Goal: Task Accomplishment & Management: Manage account settings

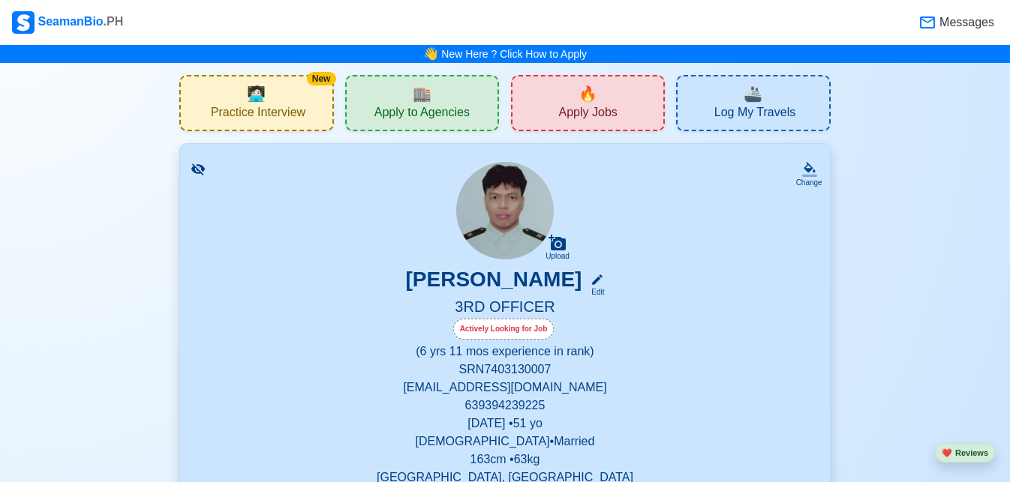
drag, startPoint x: 795, startPoint y: 167, endPoint x: 515, endPoint y: 132, distance: 282.1
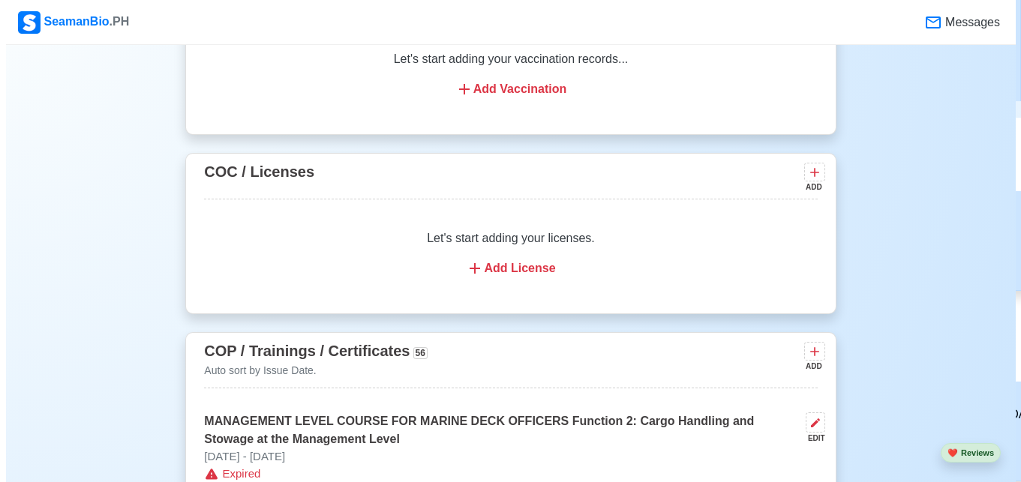
scroll to position [1562, 0]
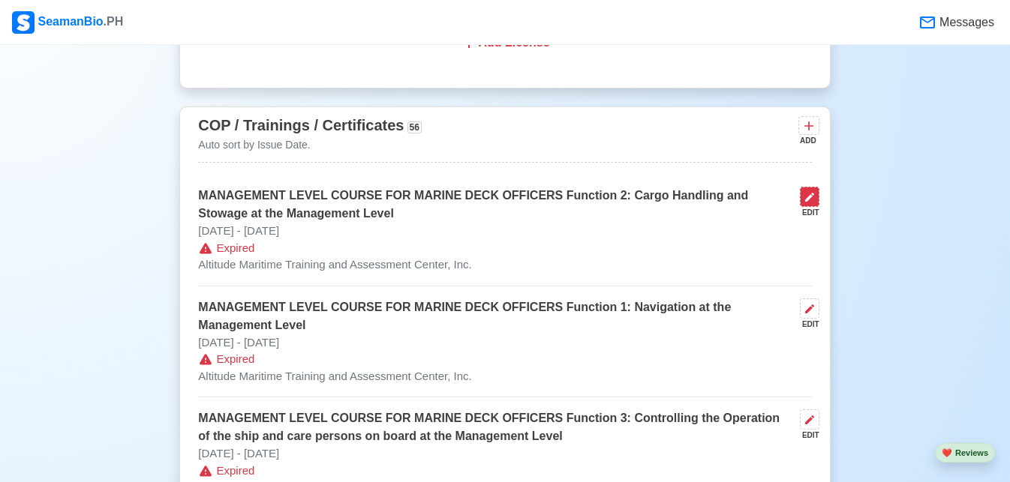
click at [807, 203] on icon at bounding box center [810, 197] width 12 height 12
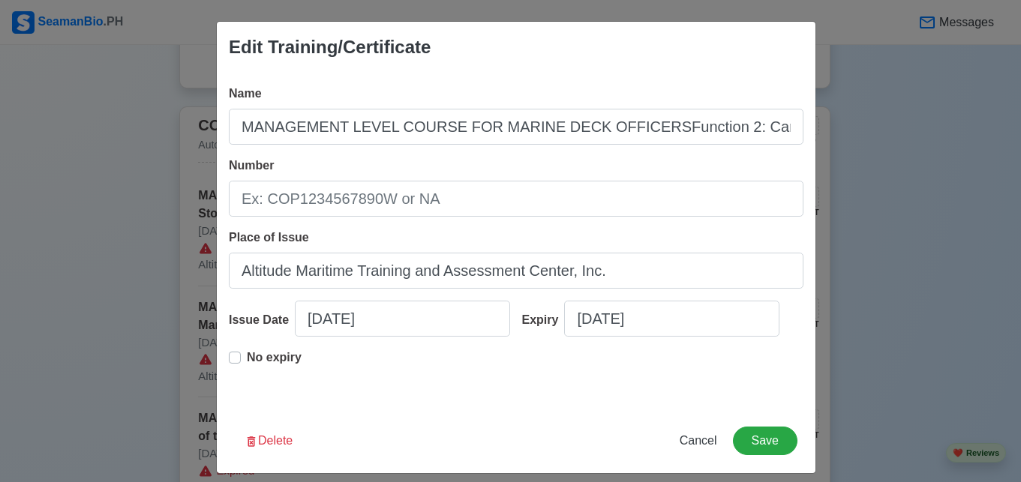
click at [292, 362] on p "No expiry" at bounding box center [274, 358] width 55 height 18
type input "MANAGEMENT LEVEL COURSE FOR MARINE DECK OFFICERSFunction 2: Cargo Handling and …"
type input "[DATE]"
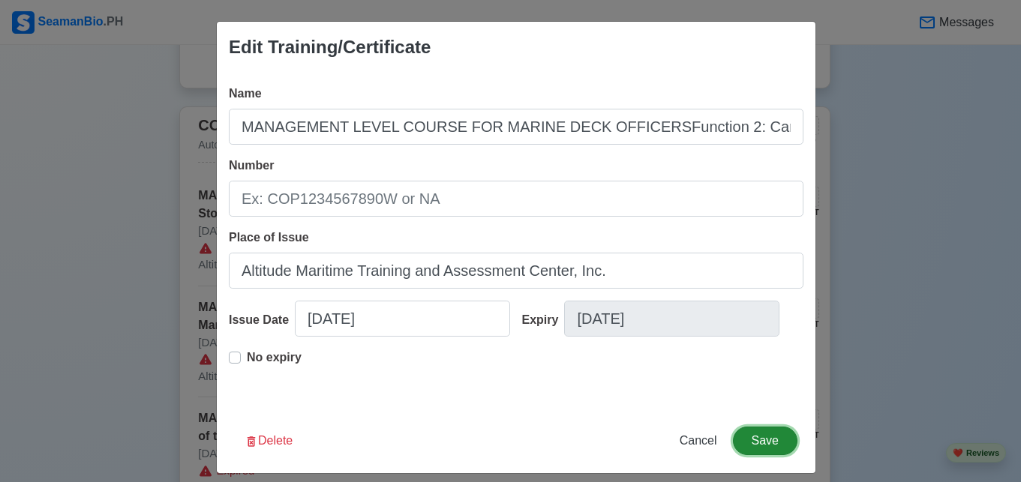
click at [757, 432] on button "Save" at bounding box center [765, 441] width 65 height 29
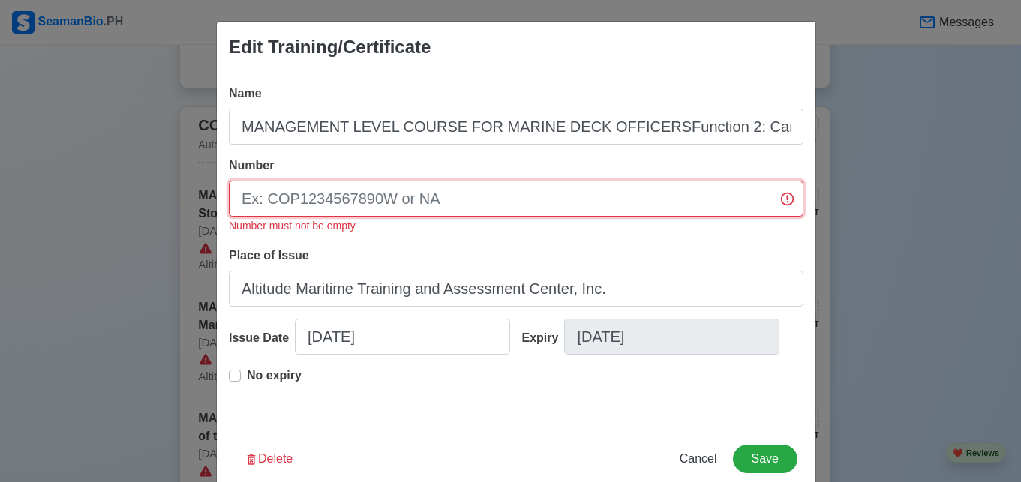
click at [566, 194] on input "Number" at bounding box center [516, 199] width 575 height 36
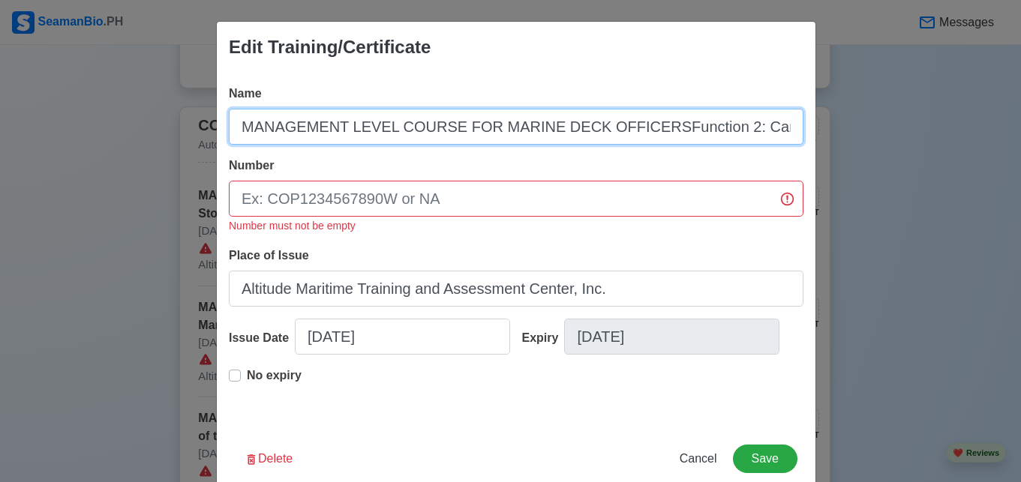
click at [642, 129] on input "MANAGEMENT LEVEL COURSE FOR MARINE DECK OFFICERSFunction 2: Cargo Handling and …" at bounding box center [516, 127] width 575 height 36
click at [639, 125] on input "MANAGEMENT LEVEL COURSE FOR MARINE DECK OFFICERSFunction 2: Cargo Handling and …" at bounding box center [516, 127] width 575 height 36
type input "MANAGEMENT LEVEL COURSE FOR MARINE DECK OFFICERS Function 2: Cargo Handling and…"
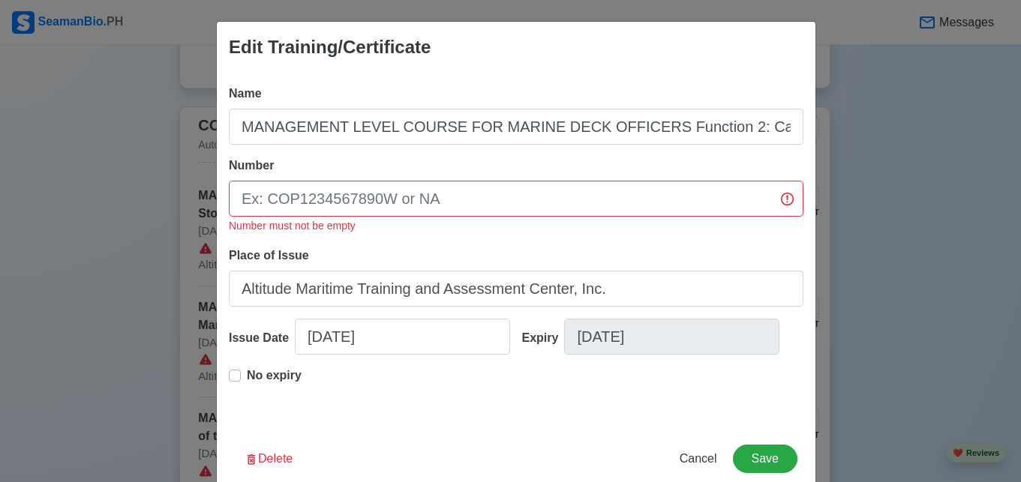
click at [661, 180] on div "Number Number must not be empty" at bounding box center [516, 196] width 575 height 78
click at [659, 197] on input "Number" at bounding box center [516, 199] width 575 height 36
type input "m"
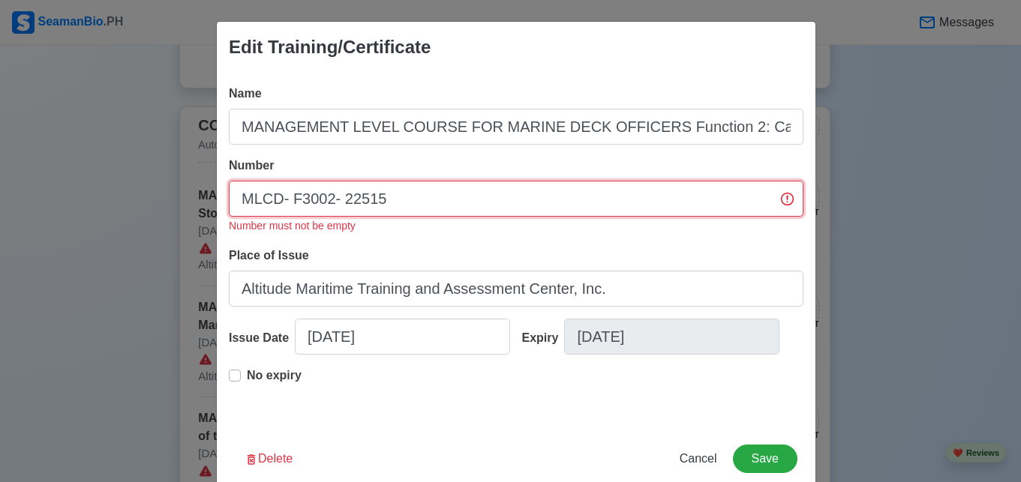
click at [343, 205] on input "MLCD- F3002- 22515" at bounding box center [516, 199] width 575 height 36
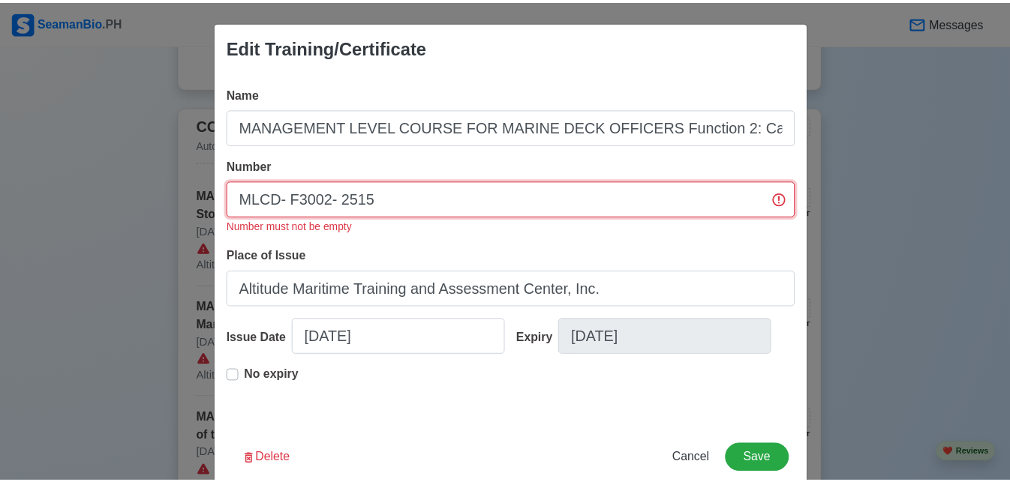
scroll to position [31, 0]
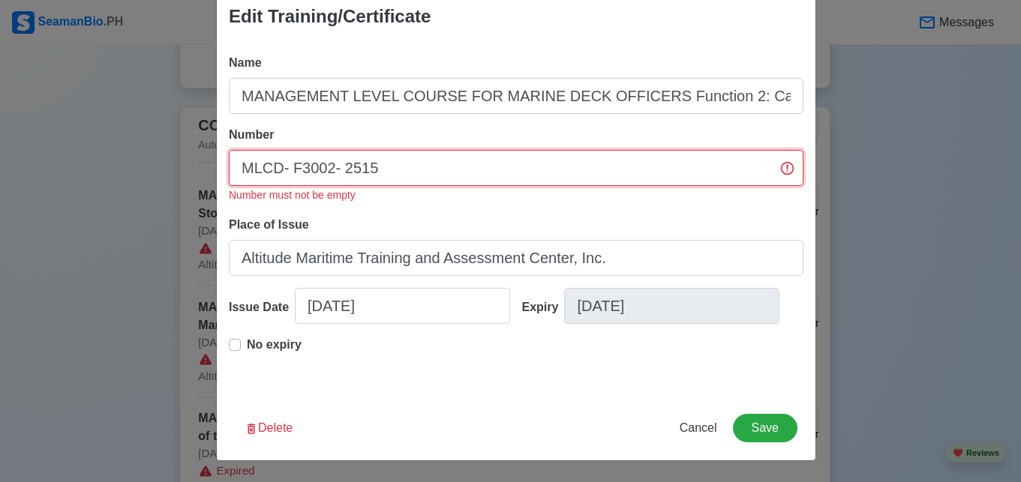
type input "MLCD- F3002- 2515"
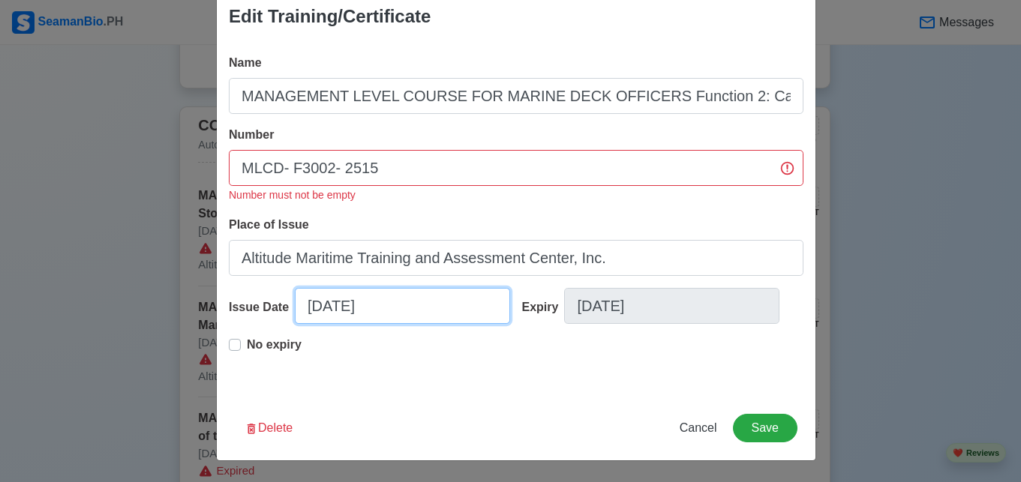
click at [365, 315] on input "[DATE]" at bounding box center [402, 306] width 215 height 36
select select "****"
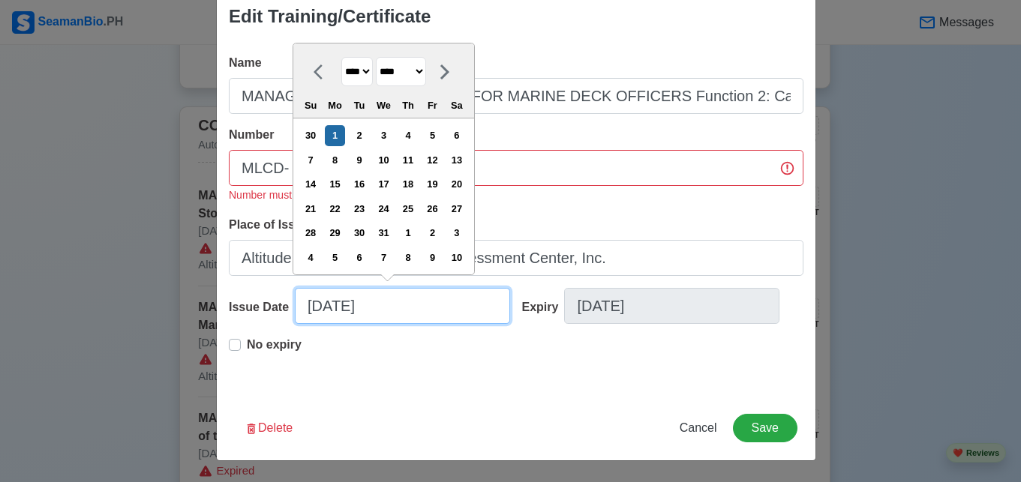
click at [365, 315] on input "[DATE]" at bounding box center [402, 306] width 215 height 36
click at [341, 393] on div "Name MANAGEMENT LEVEL COURSE FOR MARINE DECK OFFICERS Function 2: Cargo Handlin…" at bounding box center [516, 219] width 599 height 354
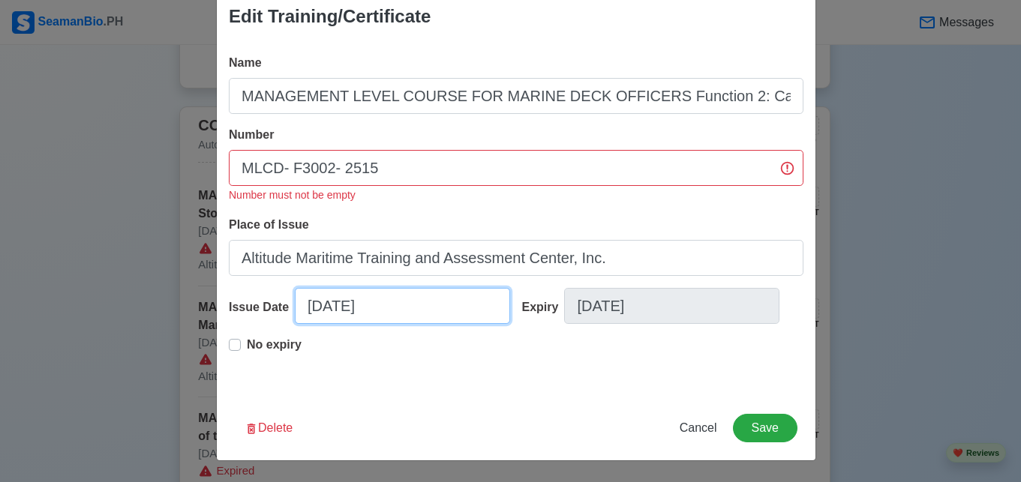
select select "****"
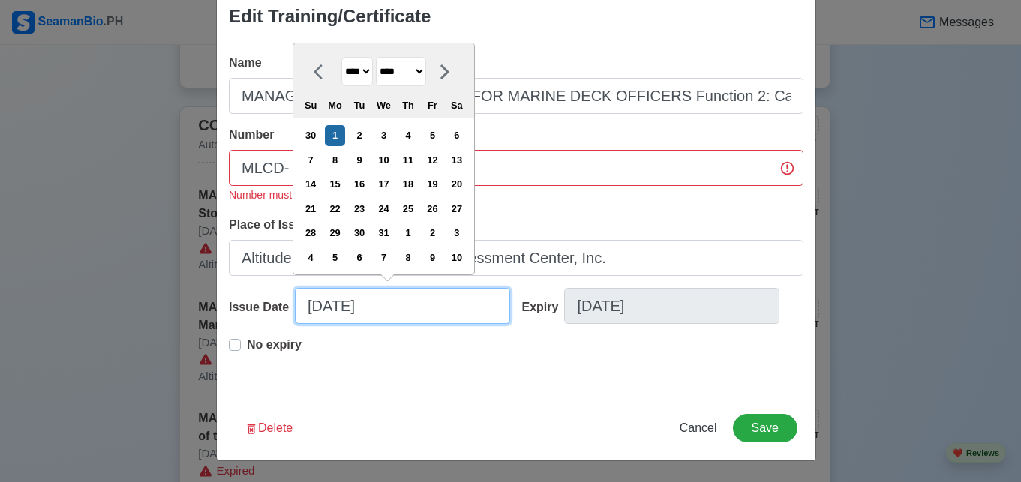
click at [311, 308] on input "[DATE]" at bounding box center [402, 306] width 215 height 36
click at [406, 67] on select "******* ******** ***** ***** *** **** **** ****** ********* ******* ******** **…" at bounding box center [401, 71] width 50 height 29
select select "***"
click at [377, 57] on select "******* ******** ***** ***** *** **** **** ****** ********* ******* ******** **…" at bounding box center [401, 71] width 50 height 29
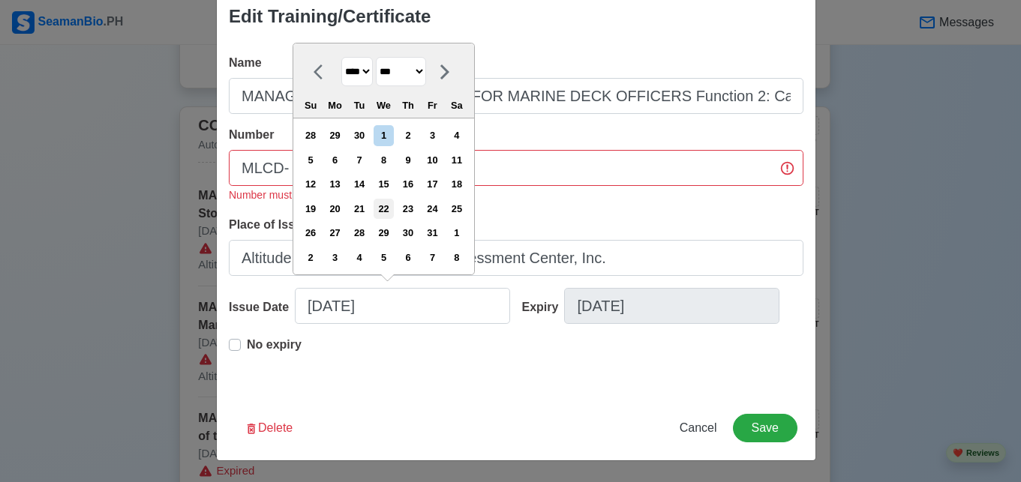
click at [394, 209] on div "22" at bounding box center [384, 209] width 20 height 20
type input "[DATE]"
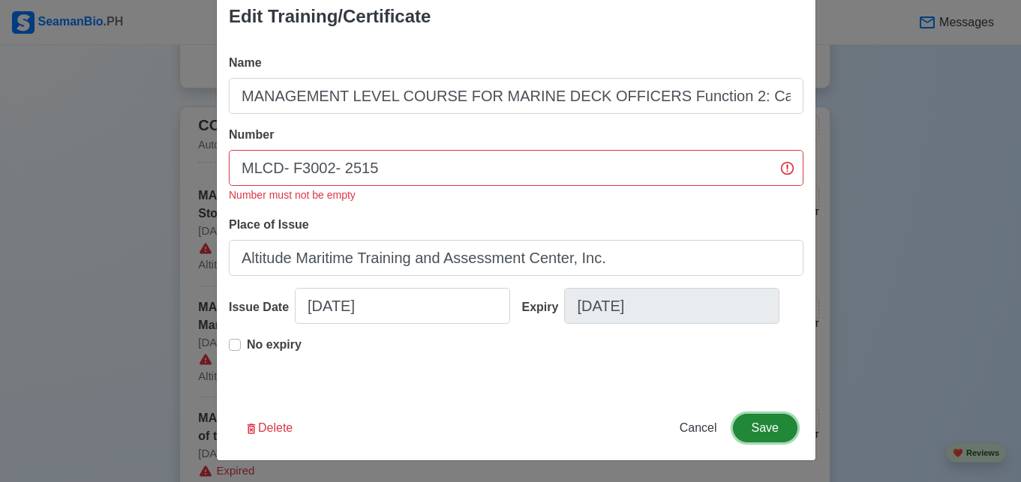
click at [780, 429] on button "Save" at bounding box center [765, 428] width 65 height 29
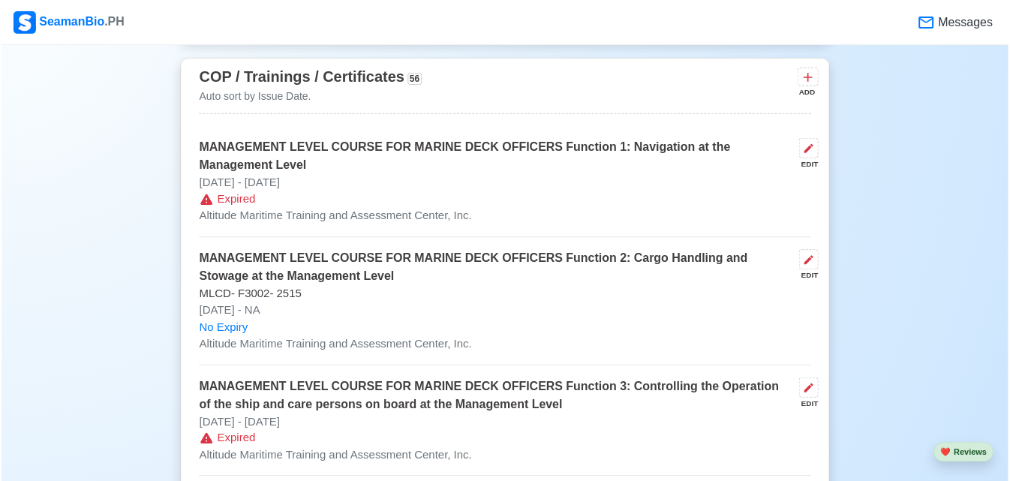
scroll to position [1637, 0]
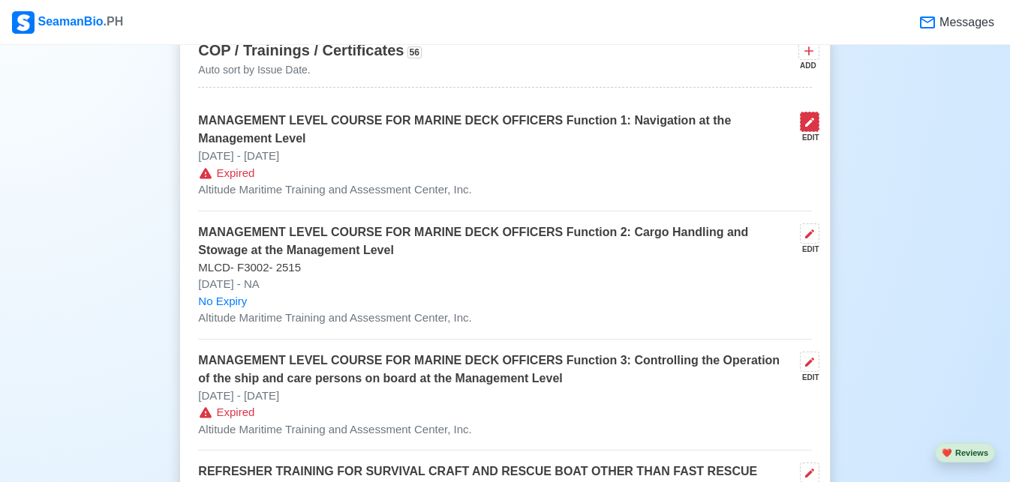
click at [815, 128] on icon at bounding box center [810, 122] width 12 height 12
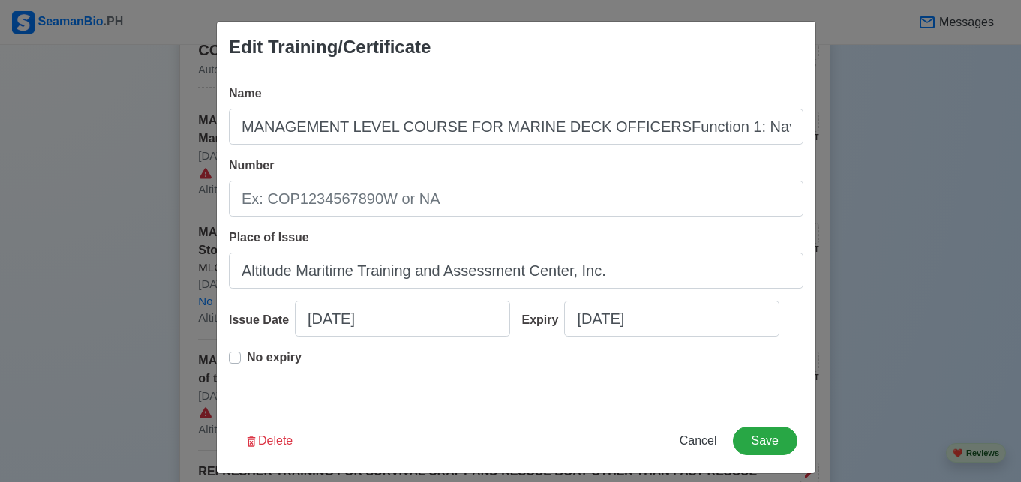
drag, startPoint x: 816, startPoint y: 86, endPoint x: 773, endPoint y: 129, distance: 61.5
click at [789, 117] on div "Edit Training/Certificate Name MANAGEMENT LEVEL COURSE FOR MARINE DECK OFFICERS…" at bounding box center [510, 241] width 1021 height 482
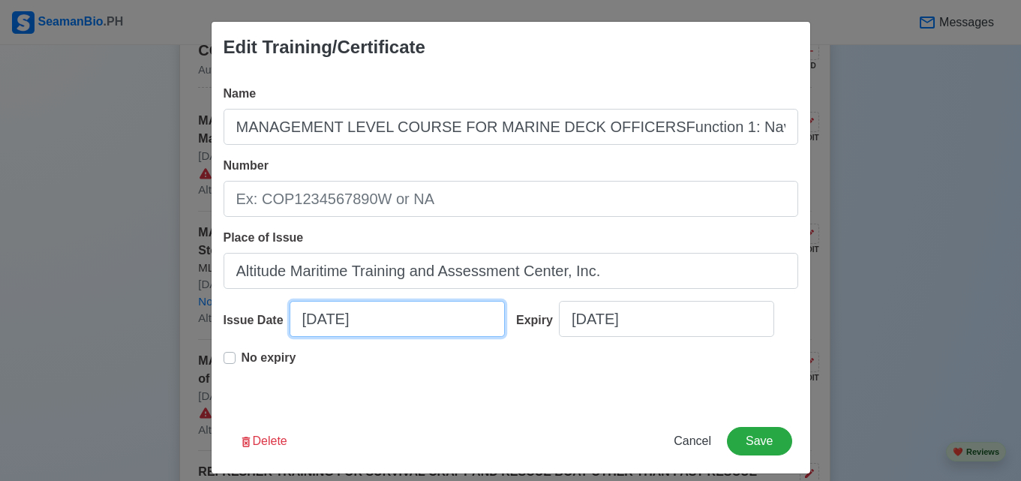
click at [309, 325] on input "[DATE]" at bounding box center [397, 319] width 215 height 36
select select "****"
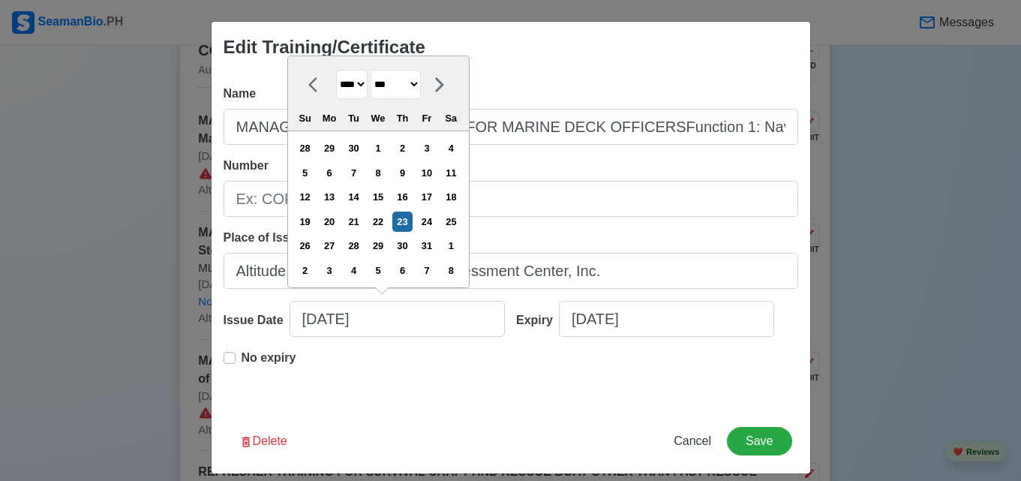
drag, startPoint x: 382, startPoint y: 86, endPoint x: 382, endPoint y: 99, distance: 13.5
click at [382, 86] on select "******* ******** ***** ***** *** **** **** ****** ********* ******* ******** **…" at bounding box center [396, 84] width 50 height 29
select select "****"
click at [371, 70] on select "******* ******** ***** ***** *** **** **** ****** ********* ******* ******** **…" at bounding box center [396, 84] width 50 height 29
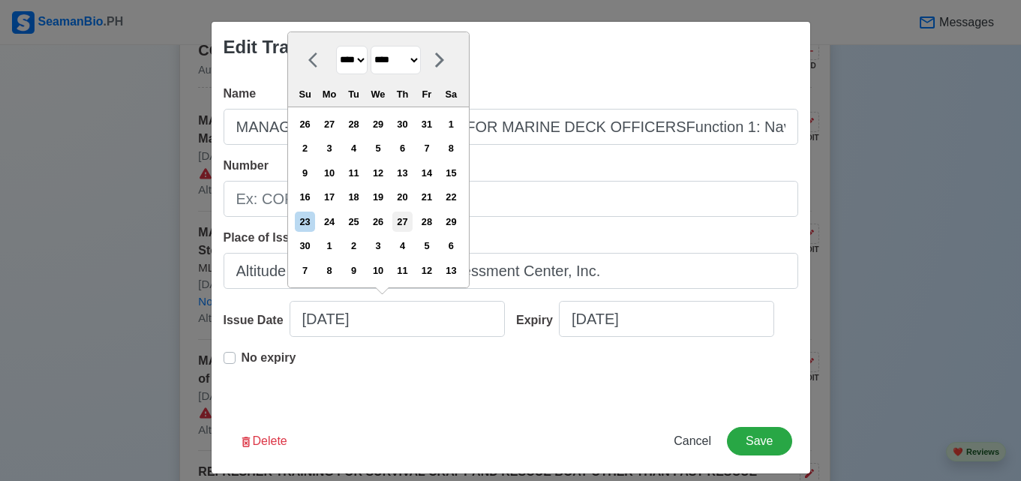
click at [404, 218] on div "27" at bounding box center [402, 222] width 20 height 20
type input "MANAGEMENT LEVEL COURSE FOR MARINE DECK OFFICERSFunction 1: Navigation at the M…"
type input "[DATE]"
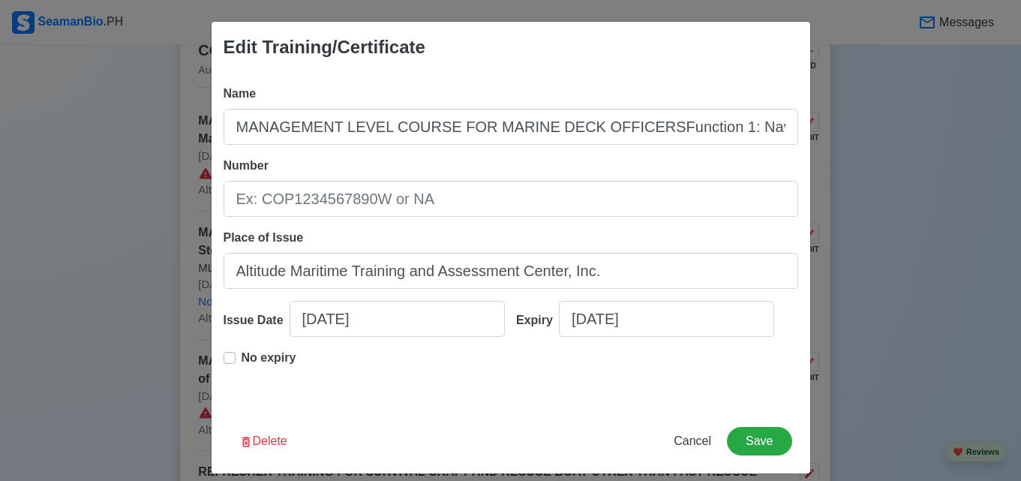
click at [257, 365] on p "No expiry" at bounding box center [269, 358] width 55 height 18
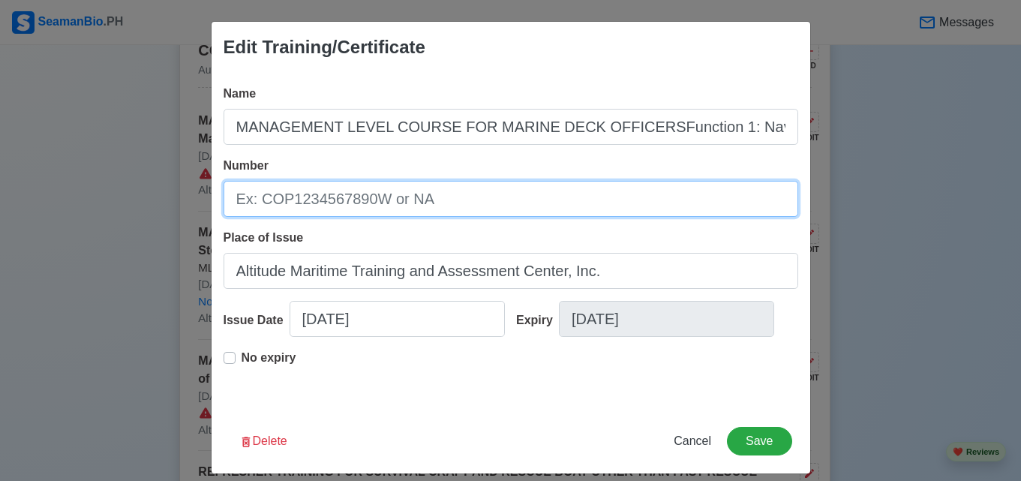
click at [332, 203] on input "Number" at bounding box center [511, 199] width 575 height 36
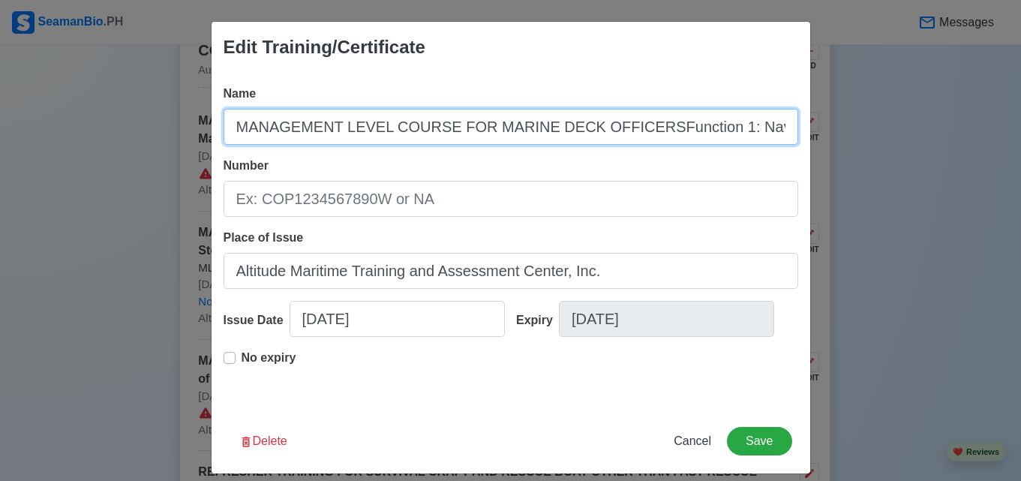
click at [633, 129] on input "MANAGEMENT LEVEL COURSE FOR MARINE DECK OFFICERSFunction 1: Navigation at the M…" at bounding box center [511, 127] width 575 height 36
type input "MANAGEMENT LEVEL COURSE FOR MARINE DECK OFFICERS Function 1: Navigation at the …"
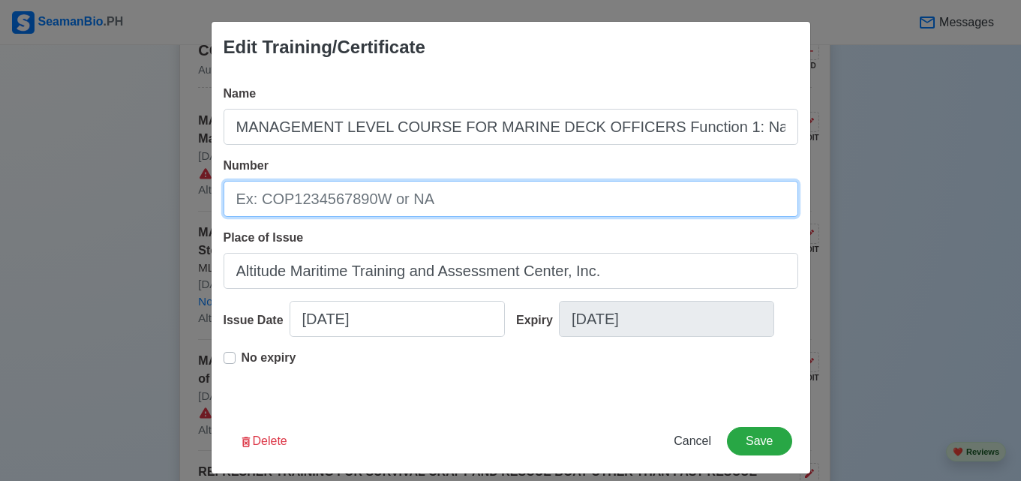
click at [483, 215] on input "Number" at bounding box center [511, 199] width 575 height 36
click at [295, 206] on input "MLCD- F3002- 2515" at bounding box center [511, 199] width 575 height 36
click at [434, 207] on input "MLCD- F1002- 2515" at bounding box center [511, 199] width 575 height 36
type input "MLCD- F1002- 2632"
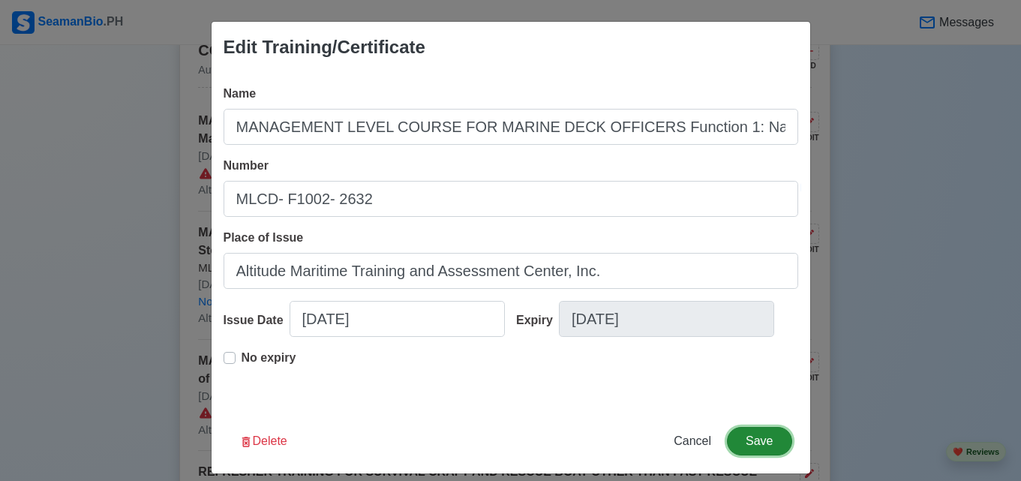
click at [752, 436] on button "Save" at bounding box center [759, 441] width 65 height 29
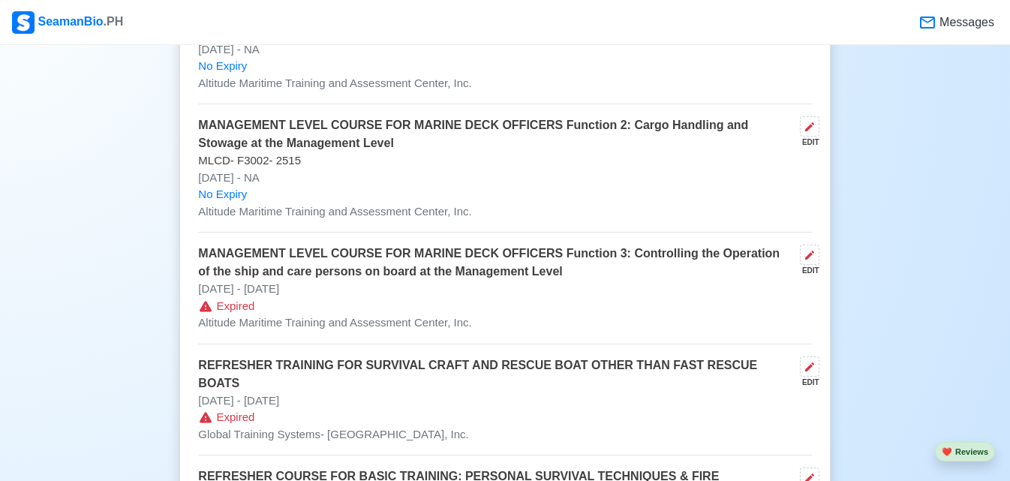
scroll to position [1787, 0]
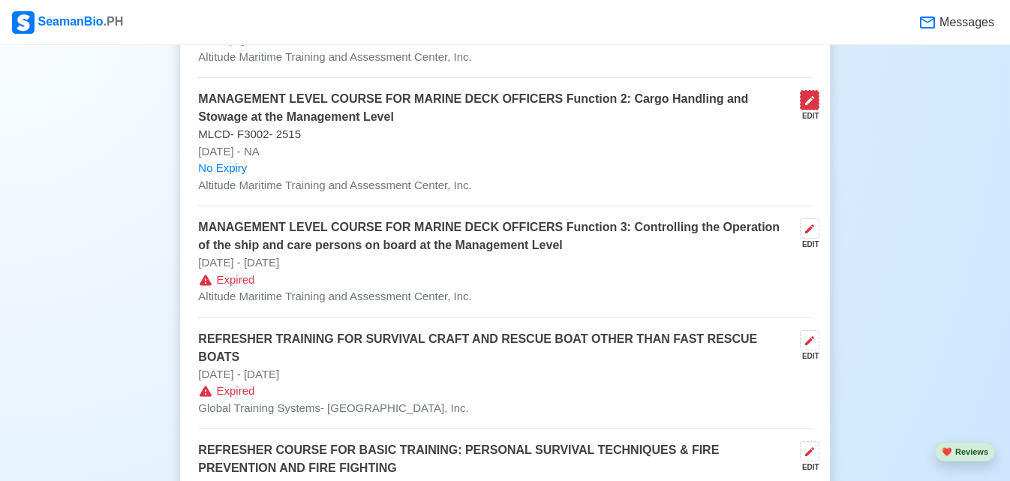
click at [810, 105] on icon at bounding box center [809, 100] width 9 height 9
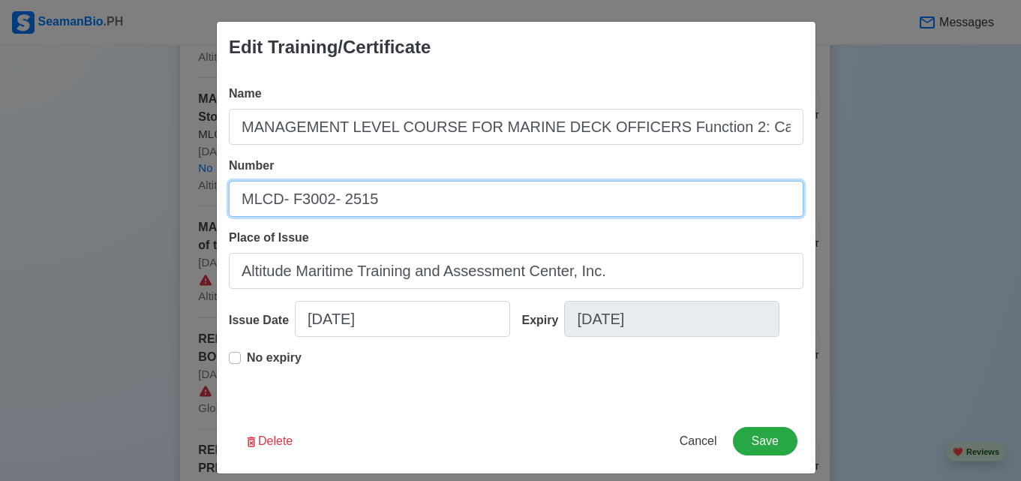
drag, startPoint x: 425, startPoint y: 200, endPoint x: 138, endPoint y: 238, distance: 289.1
click at [138, 238] on div "Edit Training/Certificate Name MANAGEMENT LEVEL COURSE FOR MARINE DECK OFFICERS…" at bounding box center [510, 240] width 1021 height 481
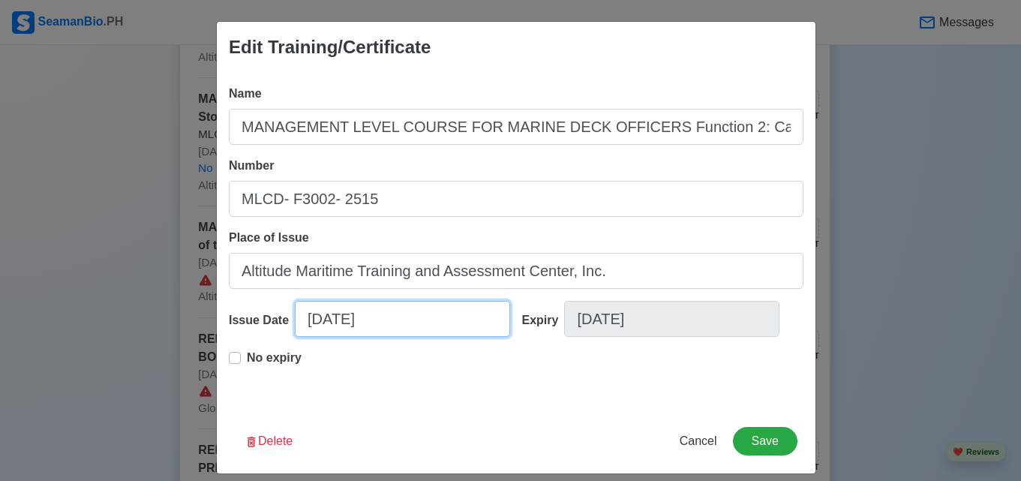
select select "****"
select select "***"
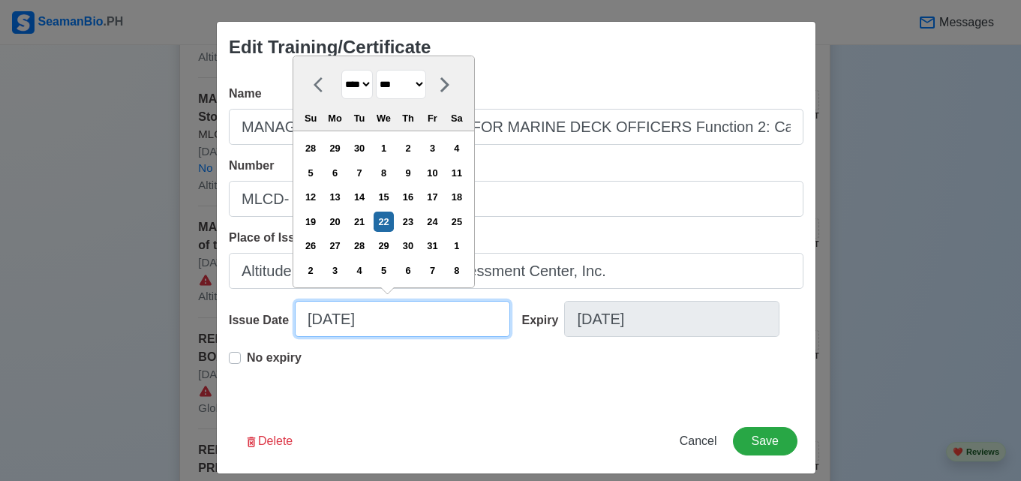
drag, startPoint x: 377, startPoint y: 324, endPoint x: 223, endPoint y: 326, distance: 153.8
click at [229, 326] on div "Issue Date [DATE] **** **** **** **** **** **** **** **** **** **** **** **** *…" at bounding box center [370, 325] width 282 height 48
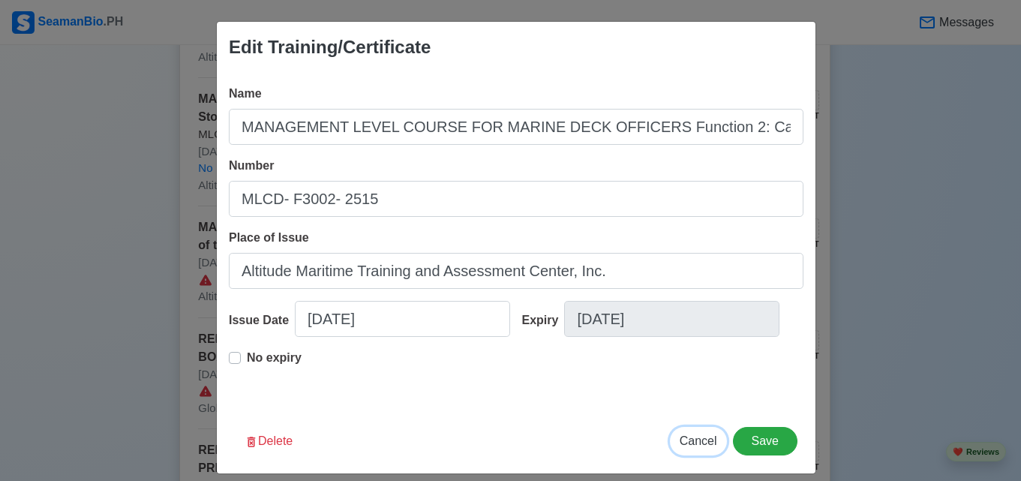
click at [687, 439] on span "Cancel" at bounding box center [699, 440] width 38 height 13
type input "[DATE]"
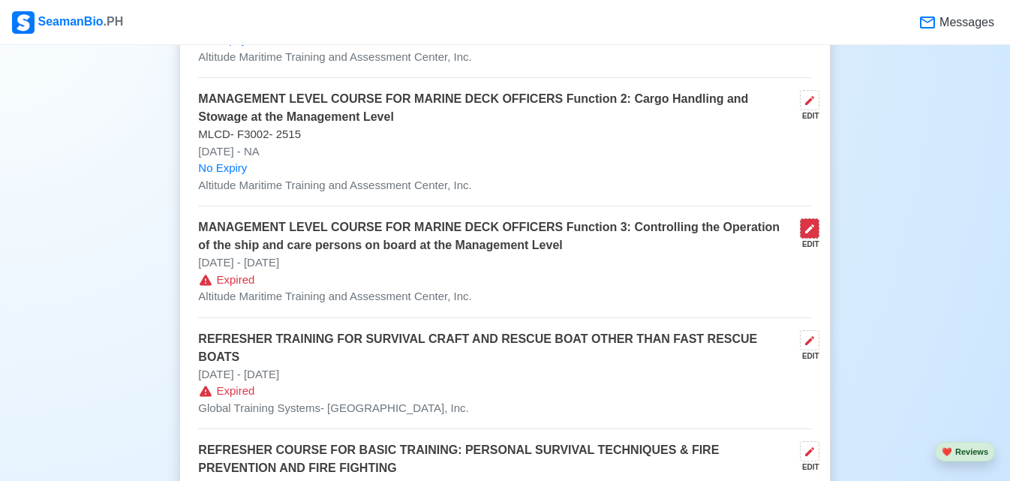
click at [801, 236] on button at bounding box center [810, 228] width 20 height 20
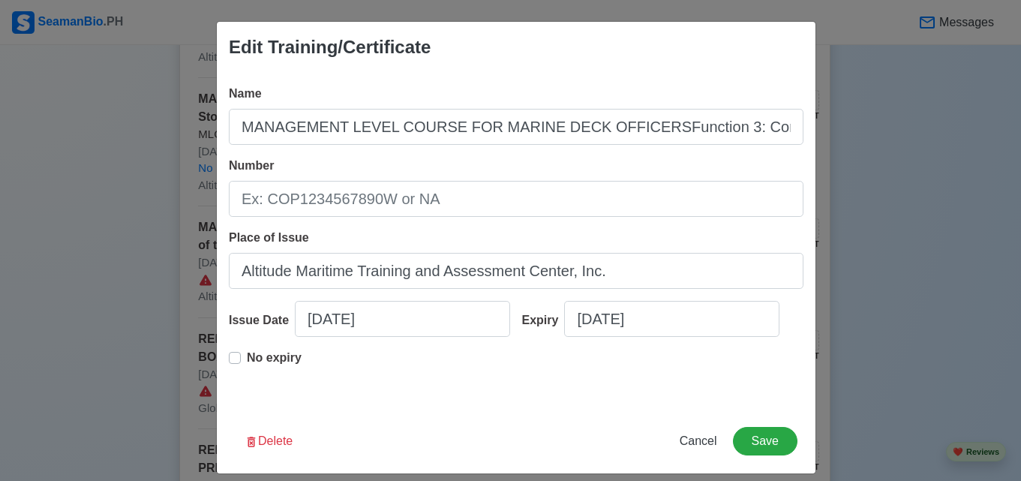
click at [822, 281] on div "Edit Training/Certificate Name MANAGEMENT LEVEL COURSE FOR MARINE DECK OFFICERS…" at bounding box center [510, 240] width 1021 height 481
click at [699, 440] on span "Cancel" at bounding box center [699, 440] width 38 height 13
type input "[DATE]"
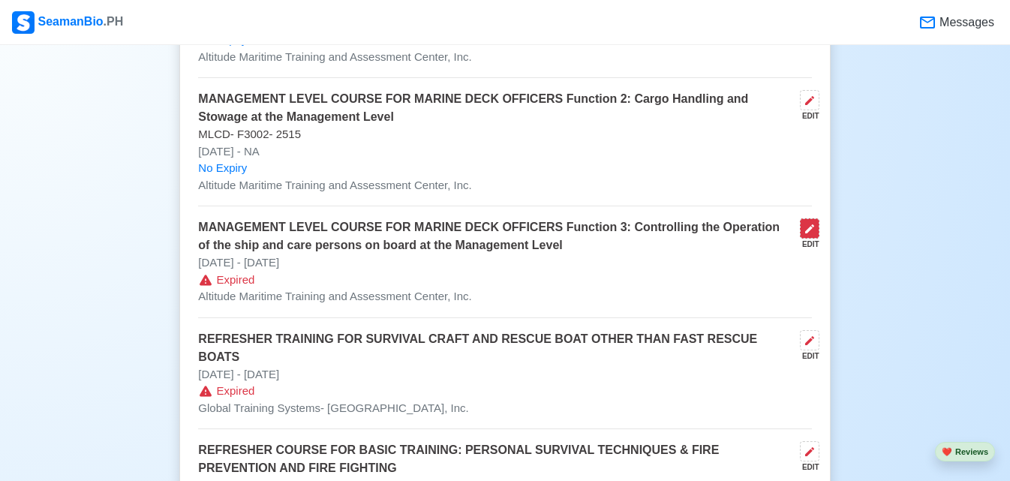
click at [810, 235] on icon at bounding box center [810, 229] width 12 height 12
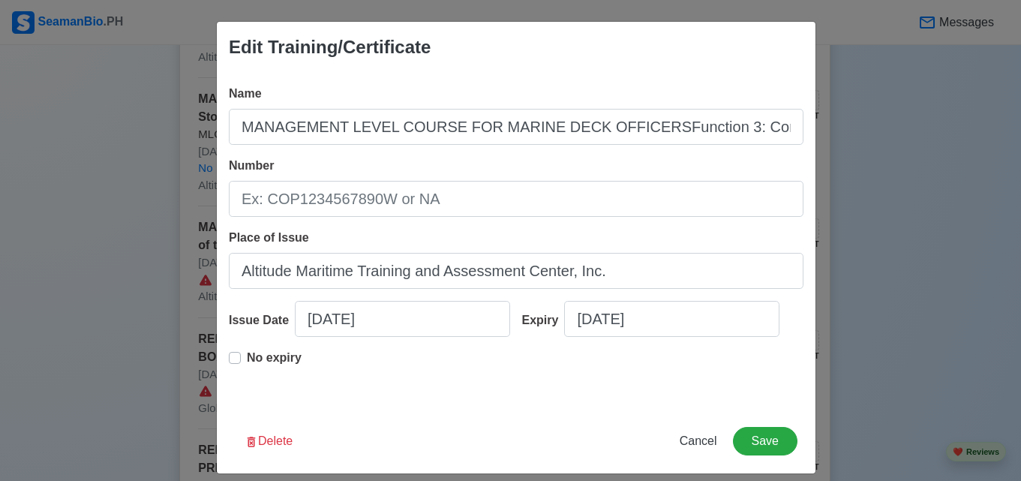
click at [530, 227] on div "Name MANAGEMENT LEVEL COURSE FOR MARINE DECK OFFICERSFunction 3: Controlling th…" at bounding box center [516, 241] width 599 height 336
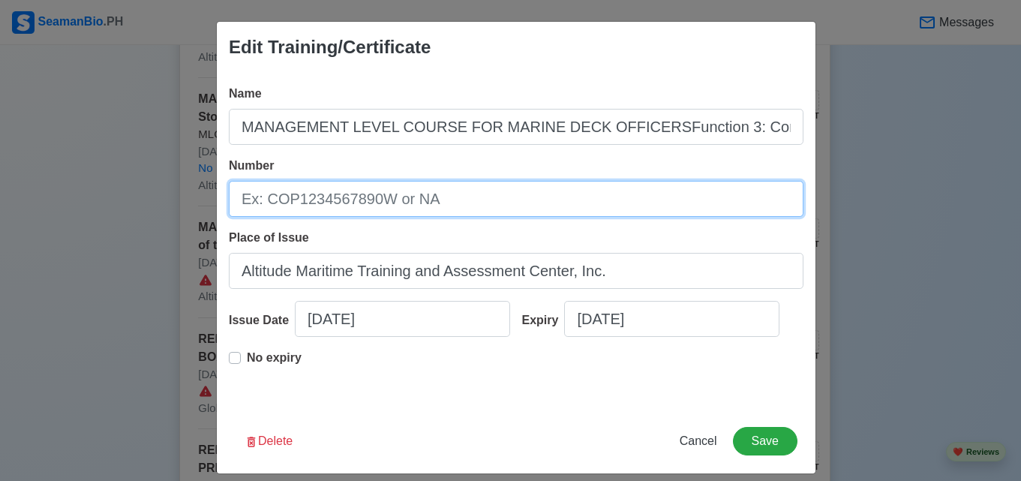
click at [529, 205] on input "Number" at bounding box center [516, 199] width 575 height 36
type input "MLCD- F3002- 2515"
type input "MANAGEMENT LEVEL COURSE FOR MARINE DECK OFFICERSFunction 3: Controlling the Ope…"
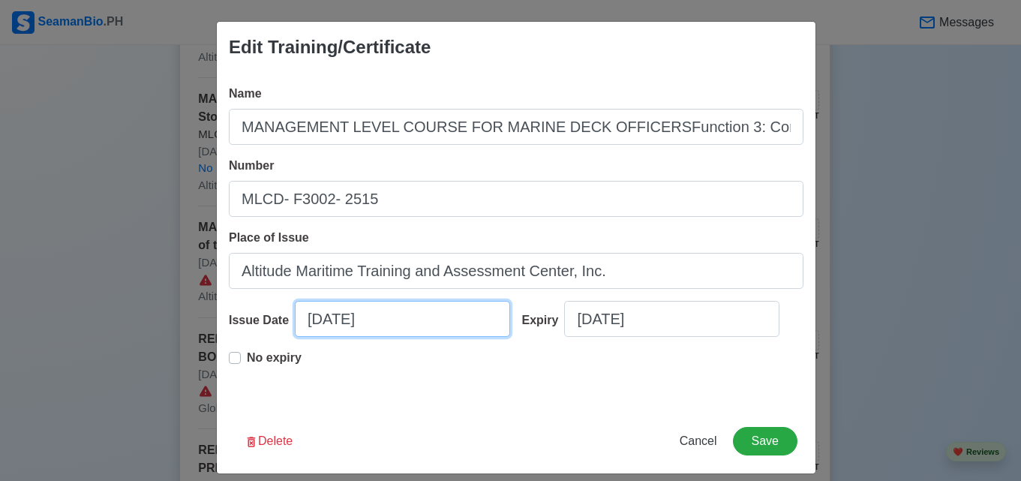
select select "****"
select select "***"
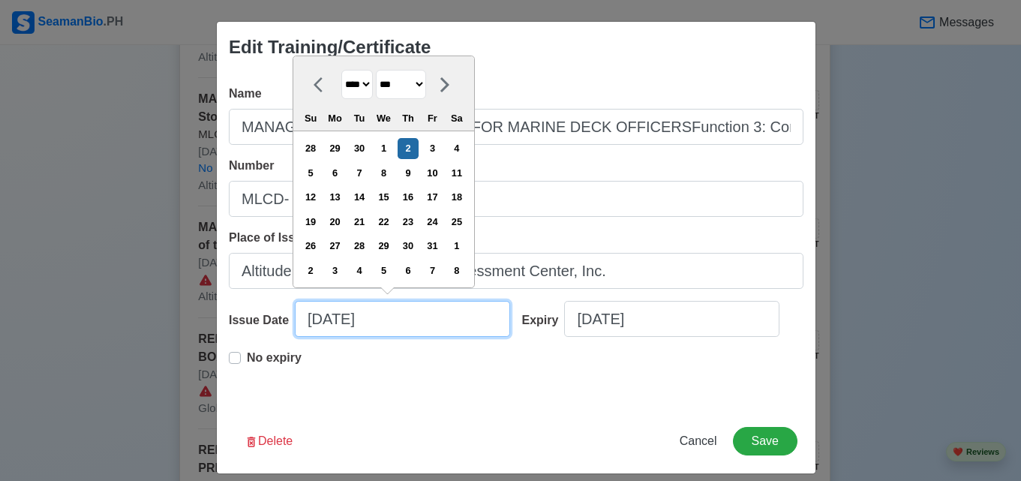
drag, startPoint x: 395, startPoint y: 328, endPoint x: 239, endPoint y: 332, distance: 155.4
click at [239, 332] on div "Issue Date [DATE] **** **** **** **** **** **** **** **** **** **** **** **** *…" at bounding box center [370, 325] width 282 height 48
paste input "2"
type input "MANAGEMENT LEVEL COURSE FOR MARINE DECK OFFICERSFunction 3: Controlling the Ope…"
type input "[DATE]"
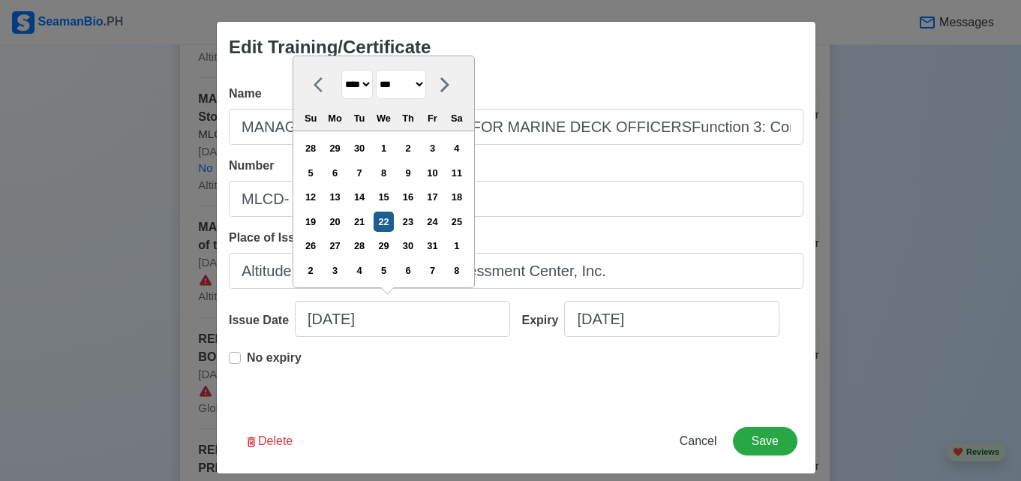
click at [386, 220] on div "22" at bounding box center [384, 222] width 20 height 20
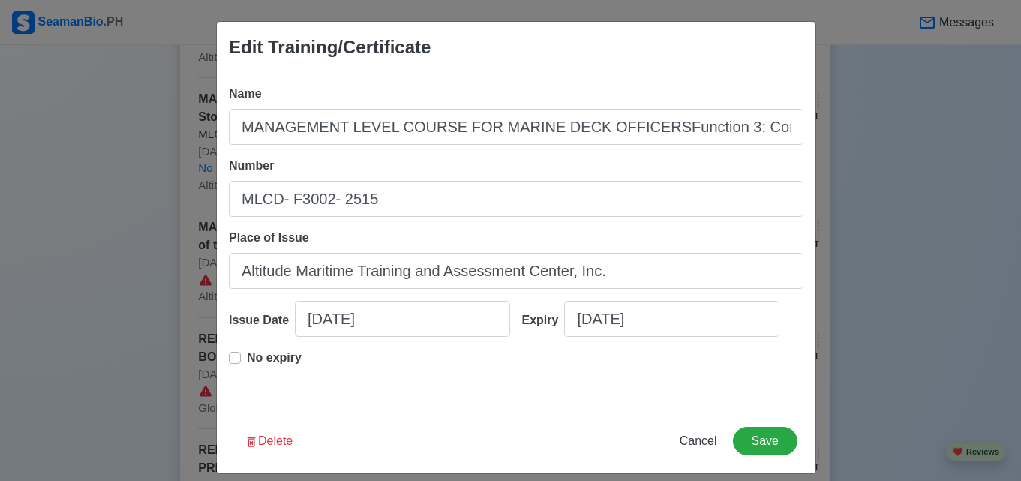
click at [287, 361] on p "No expiry" at bounding box center [274, 358] width 55 height 18
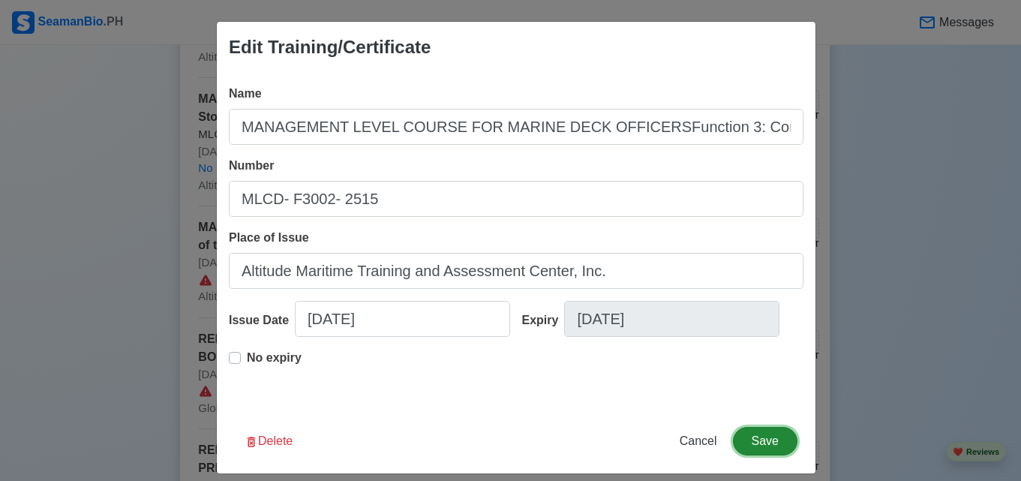
click at [750, 439] on button "Save" at bounding box center [765, 441] width 65 height 29
type input "MANAGEMENT LEVEL COURSE FOR MARINE DECK OFFICERSFunction 3: Controlling the Ope…"
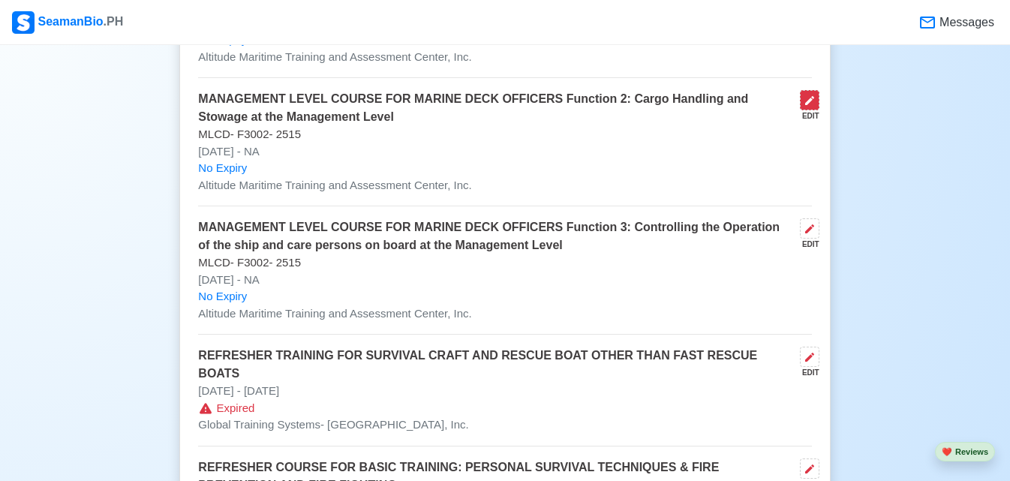
click at [810, 105] on icon at bounding box center [810, 101] width 12 height 12
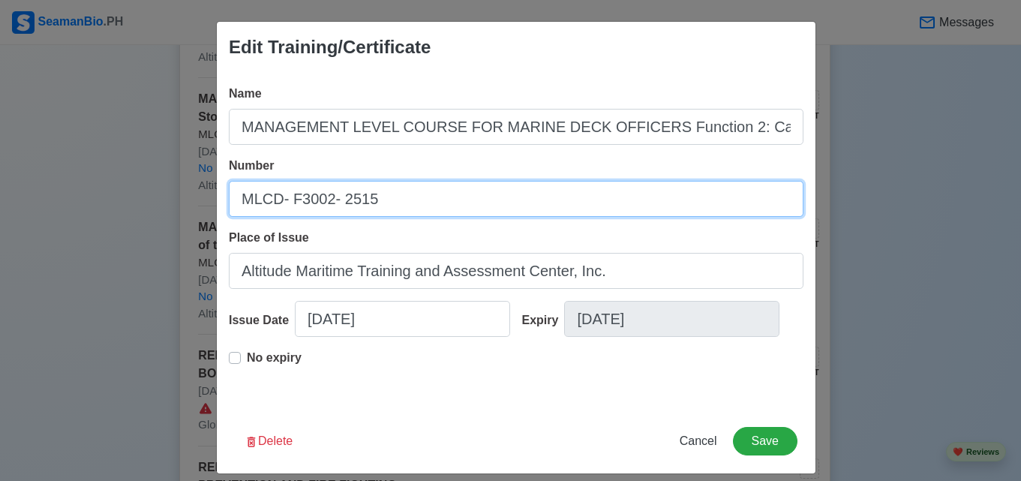
click at [356, 203] on input "MLCD- F3002- 2515" at bounding box center [516, 199] width 575 height 36
click at [300, 201] on input "MLCD- F3002- 2545" at bounding box center [516, 199] width 575 height 36
drag, startPoint x: 326, startPoint y: 200, endPoint x: 355, endPoint y: 259, distance: 65.4
click at [326, 203] on input "MLCD- F2002- 2545" at bounding box center [516, 199] width 575 height 36
type input "MLCD- F2003- 2545"
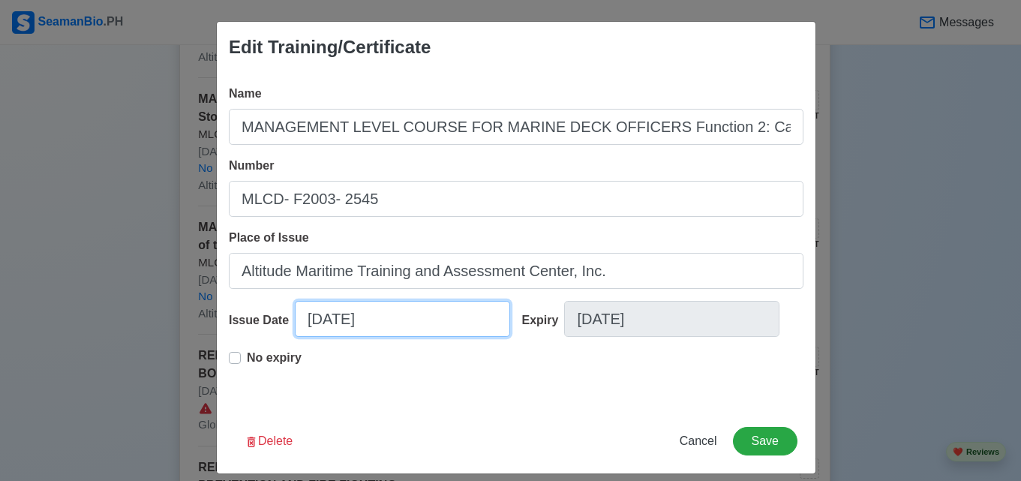
click at [363, 314] on input "[DATE]" at bounding box center [402, 319] width 215 height 36
select select "****"
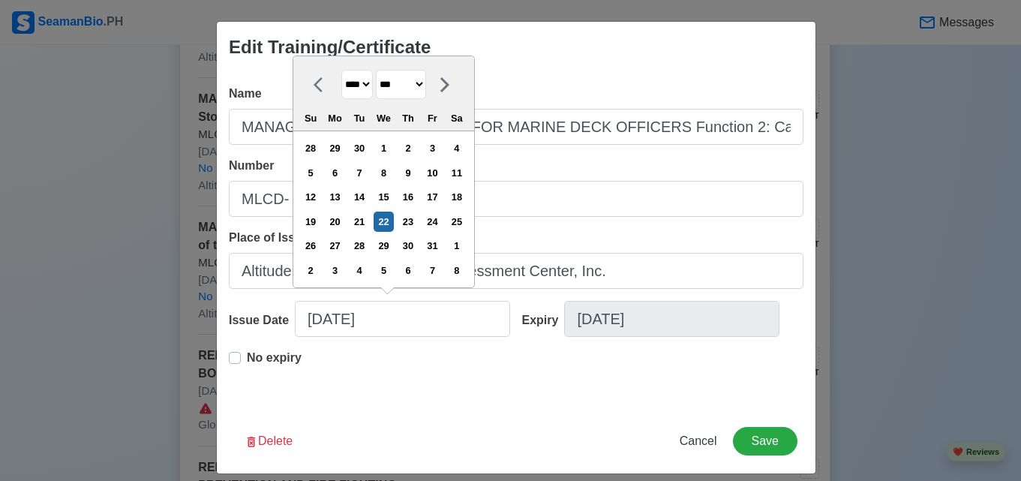
drag, startPoint x: 422, startPoint y: 87, endPoint x: 421, endPoint y: 96, distance: 9.0
click at [422, 89] on select "******* ******** ***** ***** *** **** **** ****** ********* ******* ******** **…" at bounding box center [401, 84] width 50 height 29
select select "****"
click at [377, 70] on select "******* ******** ***** ***** *** **** **** ****** ********* ******* ******** **…" at bounding box center [401, 84] width 50 height 29
click at [409, 173] on div "11" at bounding box center [408, 173] width 20 height 20
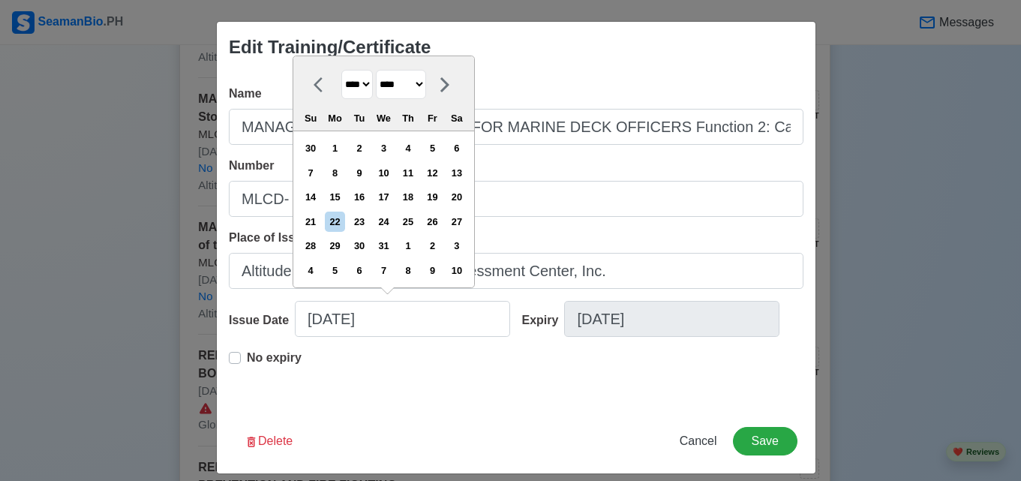
type input "[DATE]"
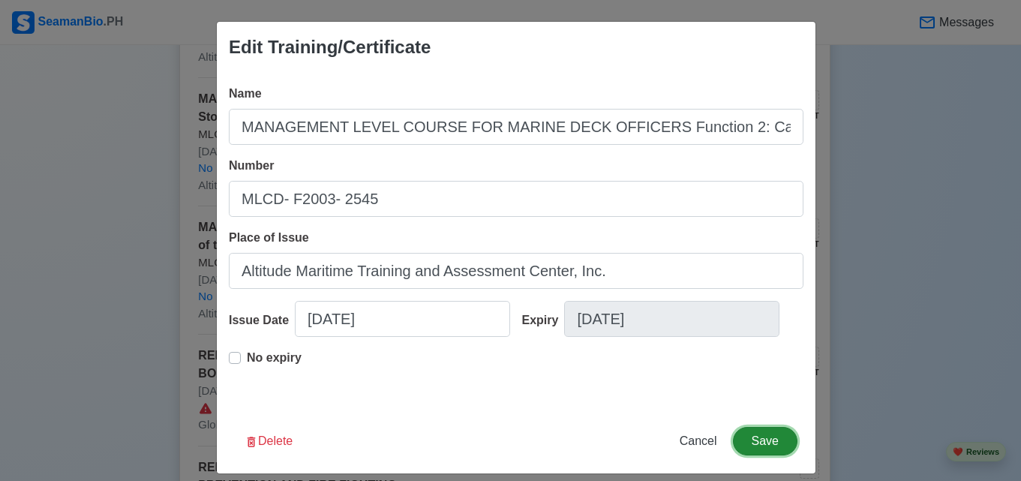
click at [762, 453] on button "Save" at bounding box center [765, 441] width 65 height 29
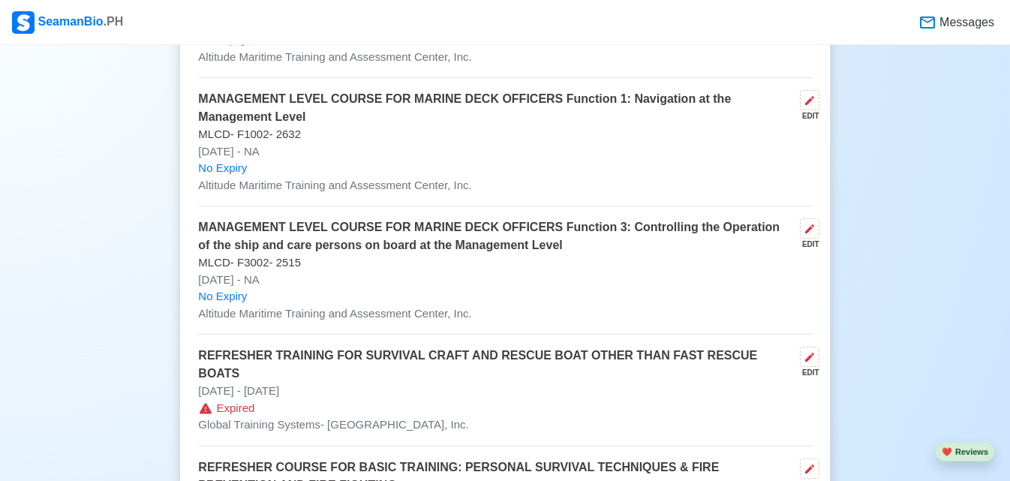
drag, startPoint x: 753, startPoint y: 69, endPoint x: 777, endPoint y: 77, distance: 25.4
click at [771, 77] on div "MANAGEMENT LEVEL COURSE FOR MARINE DECK OFFICERS Function 2: Cargo Handling and…" at bounding box center [504, 20] width 613 height 116
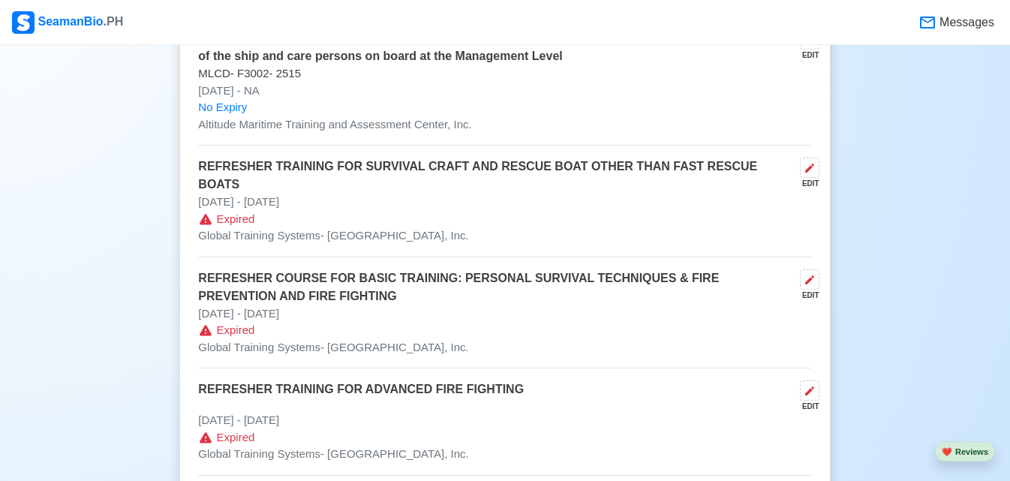
scroll to position [2012, 0]
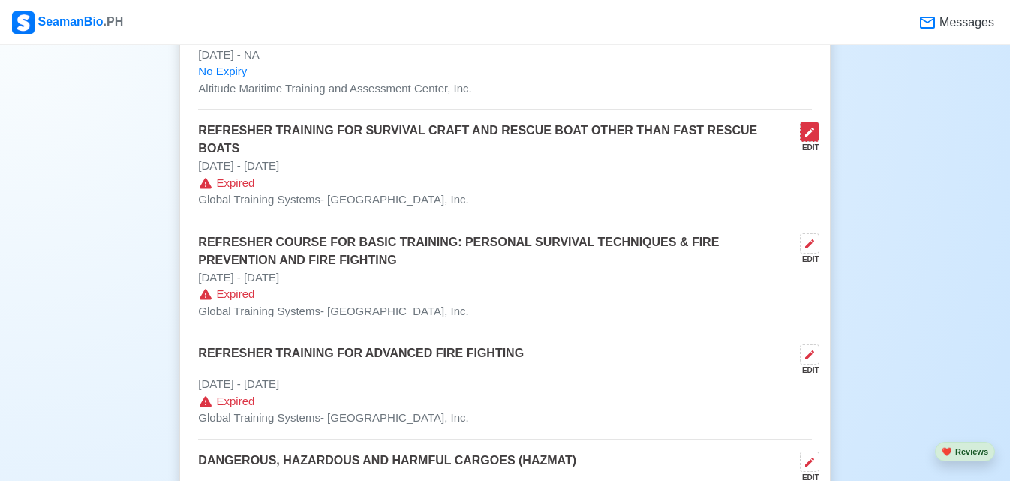
click at [804, 138] on icon at bounding box center [810, 132] width 12 height 12
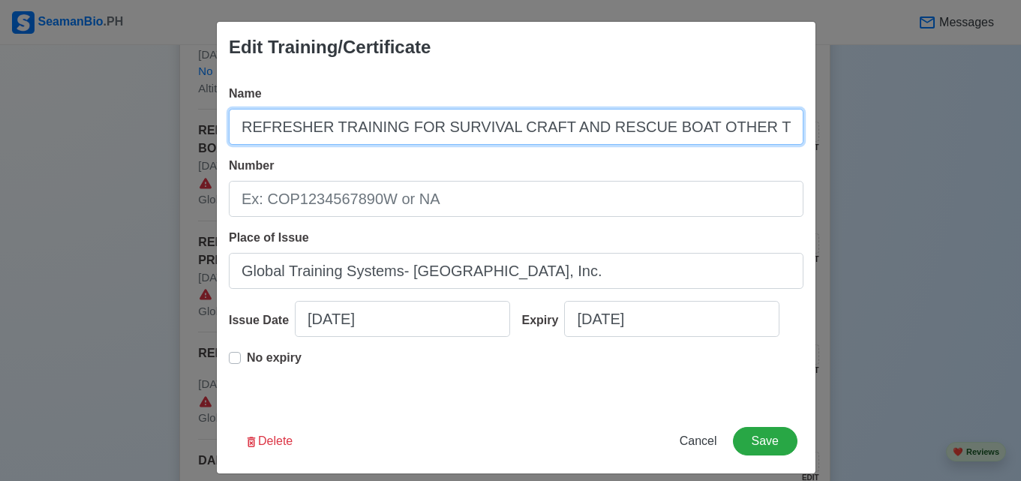
click at [723, 128] on input "REFRESHER TRAINING FOR SURVIVAL CRAFT AND RESCUE BOAT OTHER THAN FAST RESCUEBOA…" at bounding box center [516, 127] width 575 height 36
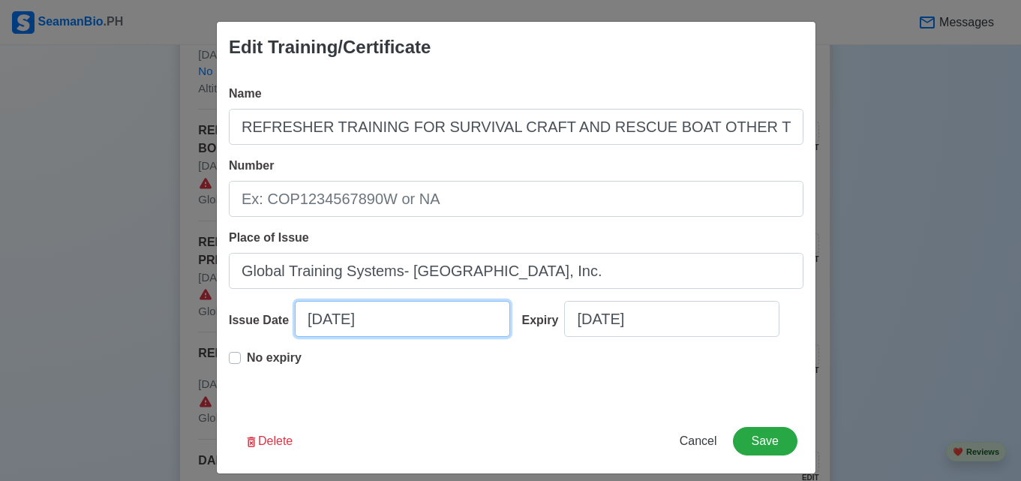
select select "****"
select select "*****"
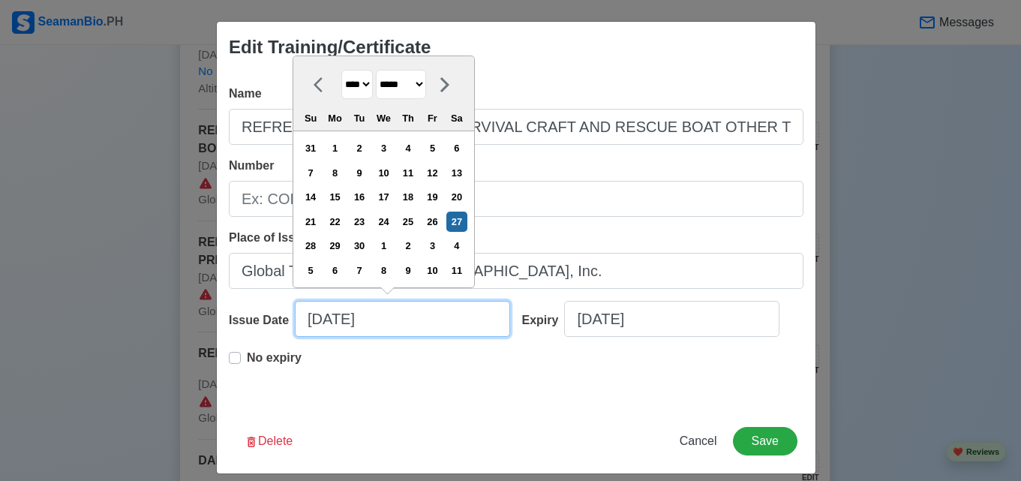
click at [321, 329] on input "[DATE]" at bounding box center [402, 319] width 215 height 36
click at [247, 358] on p "No expiry" at bounding box center [274, 358] width 55 height 18
type input "REFRESHER TRAINING FOR SURVIVAL CRAFT AND RESCUE BOAT OTHER THAN FAST RESCUEBOA…"
type input "[DATE]"
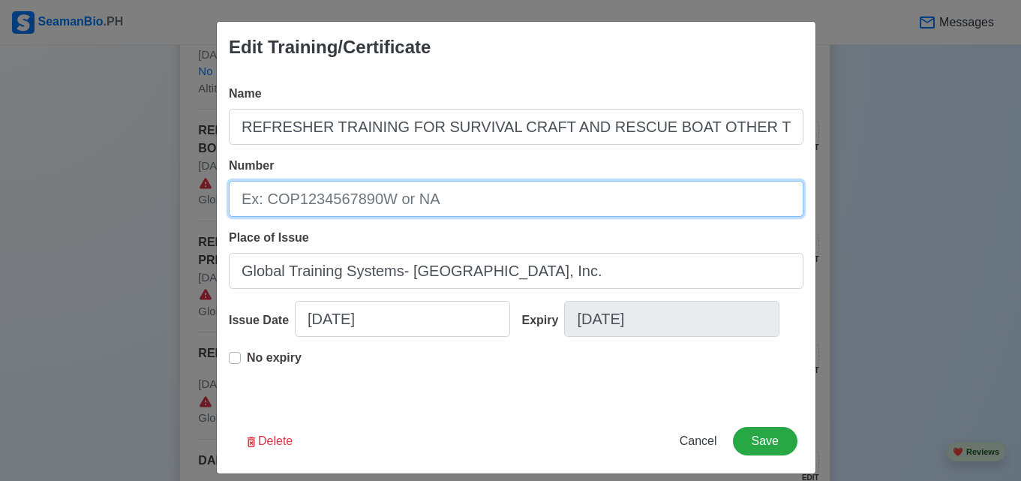
click at [377, 195] on input "Number" at bounding box center [516, 199] width 575 height 36
type input "REFRESHER TRAINING FOR SURVIVAL CRAFT AND RESCUE BOAT OTHER THAN FAST RESCUEBOA…"
type input "R"
type input "REFRESHER TRAINING FOR SURVIVAL CRAFT AND RESCUE BOAT OTHER THAN FAST RESCUEBOA…"
type input "RS"
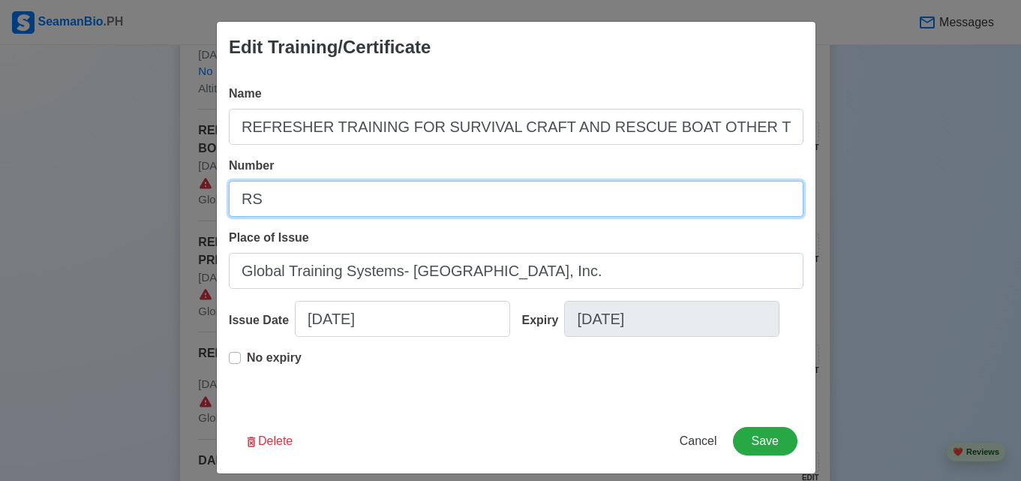
type input "REFRESHER TRAINING FOR SURVIVAL CRAFT AND RESCUE BOAT OTHER THAN FAST RESCUEBOA…"
type input "RSC"
type input "REFRESHER TRAINING FOR SURVIVAL CRAFT AND RESCUE BOAT OTHER THAN FAST RESCUEBOA…"
type input "RSCR"
type input "REFRESHER TRAINING FOR SURVIVAL CRAFT AND RESCUE BOAT OTHER THAN FAST RESCUEBOA…"
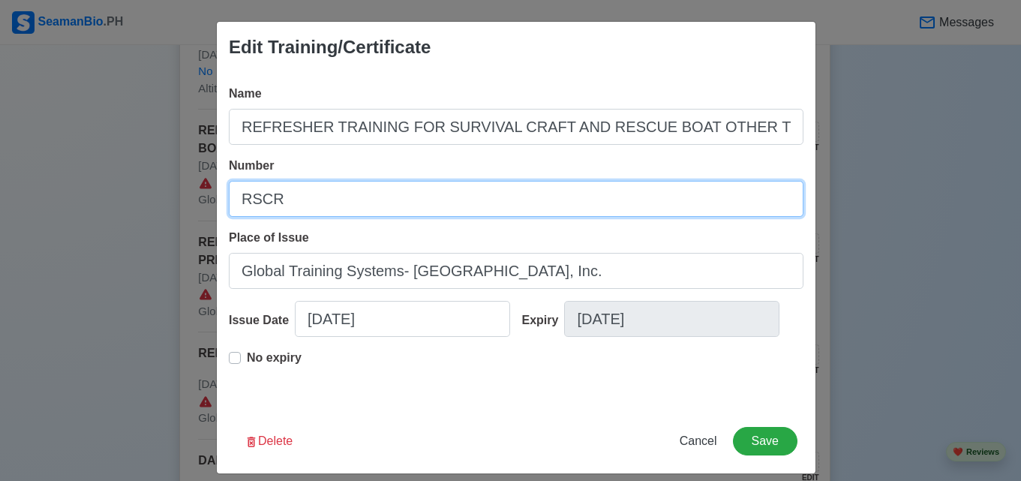
type input "RSCRB"
type input "REFRESHER TRAINING FOR SURVIVAL CRAFT AND RESCUE BOAT OTHER THAN FAST RESCUEBOA…"
type input "RSCRB-"
type input "REFRESHER TRAINING FOR SURVIVAL CRAFT AND RESCUE BOAT OTHER THAN FAST RESCUEBOA…"
type input "RSCRB-"
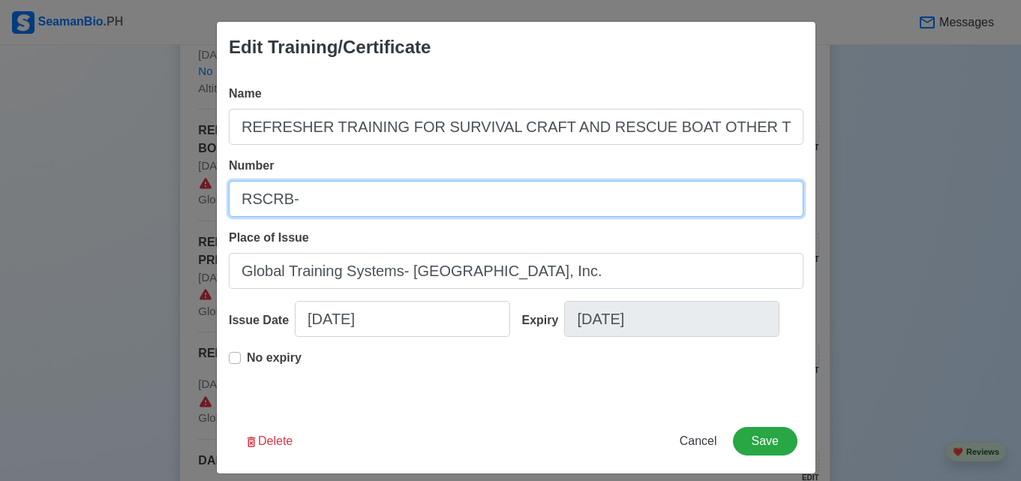
type input "REFRESHER TRAINING FOR SURVIVAL CRAFT AND RESCUE BOAT OTHER THAN FAST RESCUEBOA…"
type input "RSCRB-"
type input "REFRESHER TRAINING FOR SURVIVAL CRAFT AND RESCUE BOAT OTHER THAN FAST RESCUEBOA…"
type input "RSCRB-2"
type input "REFRESHER TRAINING FOR SURVIVAL CRAFT AND RESCUE BOAT OTHER THAN FAST RESCUEBOA…"
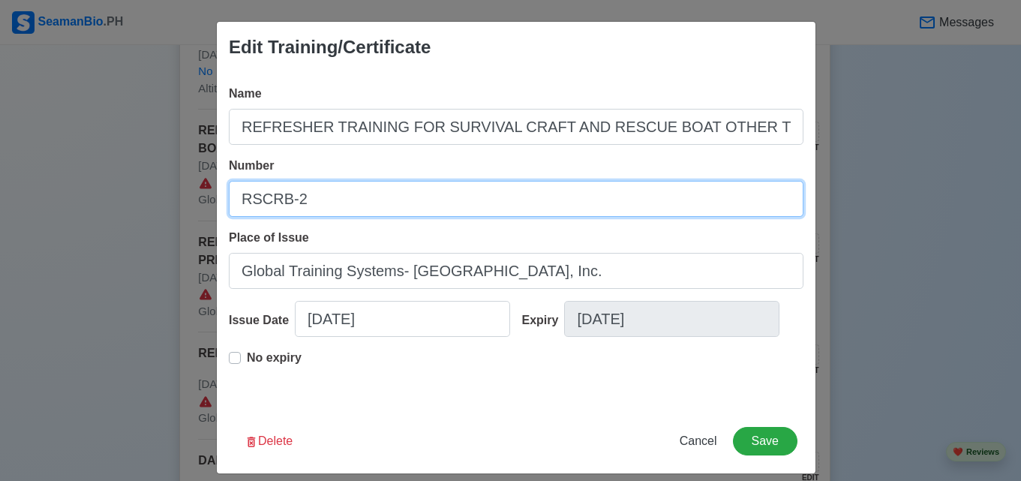
type input "RSCRB-20"
type input "REFRESHER TRAINING FOR SURVIVAL CRAFT AND RESCUE BOAT OTHER THAN FAST RESCUEBOA…"
type input "RSCRB-202"
type input "REFRESHER TRAINING FOR SURVIVAL CRAFT AND RESCUE BOAT OTHER THAN FAST RESCUEBOA…"
type input "RSCRB-2024"
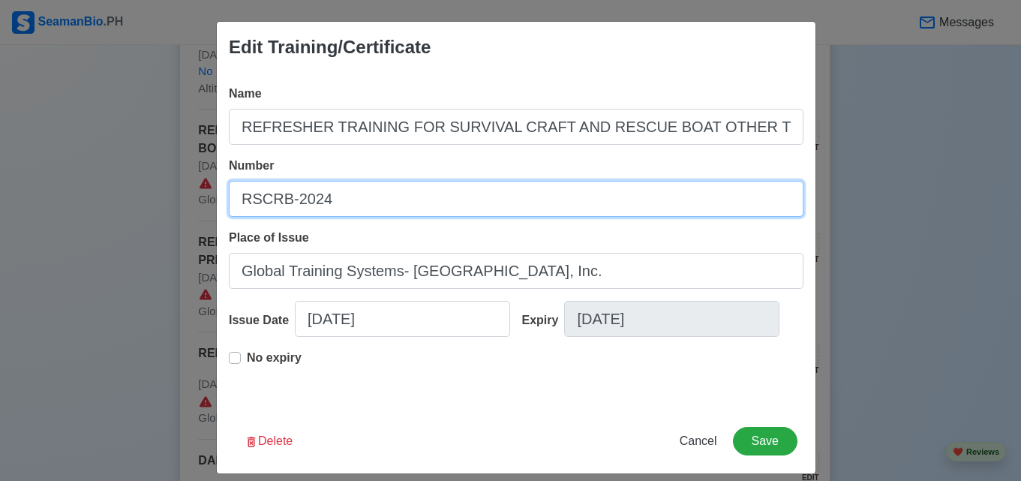
type input "REFRESHER TRAINING FOR SURVIVAL CRAFT AND RESCUE BOAT OTHER THAN FAST RESCUEBOA…"
type input "RSCRB-2024-"
type input "REFRESHER TRAINING FOR SURVIVAL CRAFT AND RESCUE BOAT OTHER THAN FAST RESCUEBOA…"
type input "RSCRB-2024-0"
type input "REFRESHER TRAINING FOR SURVIVAL CRAFT AND RESCUE BOAT OTHER THAN FAST RESCUEBOA…"
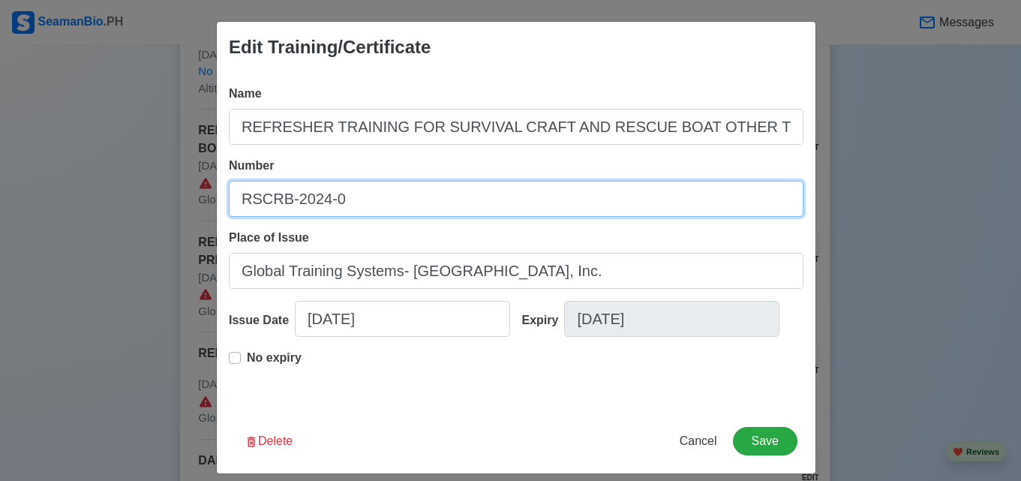
type input "RSCRB-2024-00"
type input "REFRESHER TRAINING FOR SURVIVAL CRAFT AND RESCUE BOAT OTHER THAN FAST RESCUEBOA…"
type input "RSCRB-2024-002"
type input "REFRESHER TRAINING FOR SURVIVAL CRAFT AND RESCUE BOAT OTHER THAN FAST RESCUEBOA…"
type input "RSCRB-2024-0025"
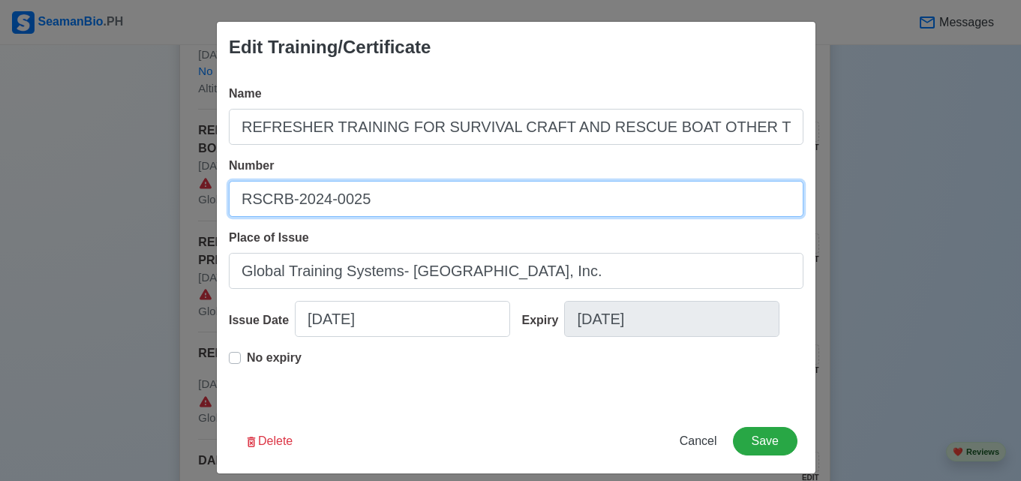
type input "REFRESHER TRAINING FOR SURVIVAL CRAFT AND RESCUE BOAT OTHER THAN FAST RESCUEBOA…"
type input "RSCRB-2024-00256"
click at [352, 212] on input "RSCRB-2024-00256" at bounding box center [516, 199] width 575 height 36
type input "REFRESHER TRAINING FOR SURVIVAL CRAFT AND RESCUE BOAT OTHER THAN FAST RESCUEBOA…"
type input "RSCRB-2024-002156"
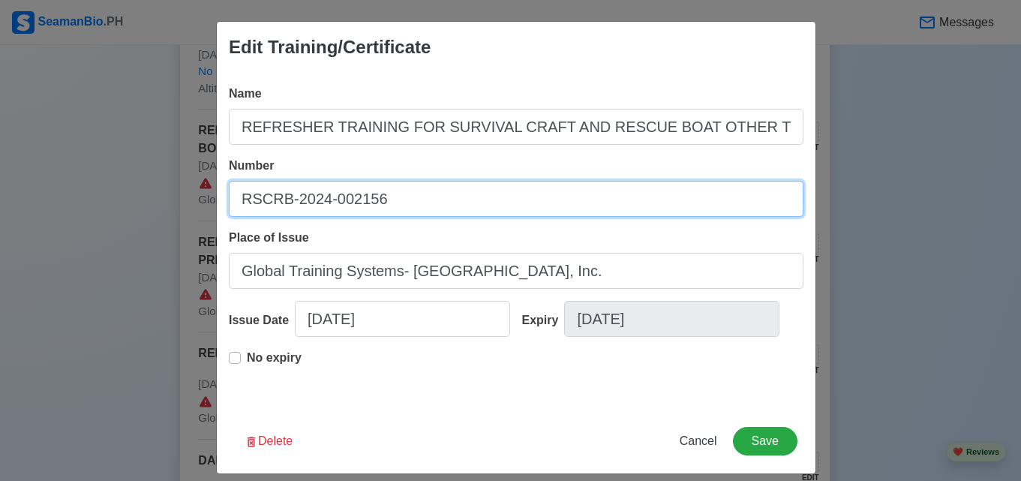
click at [347, 197] on input "RSCRB-2024-002156" at bounding box center [516, 199] width 575 height 36
type input "REFRESHER TRAINING FOR SURVIVAL CRAFT AND RESCUE BOAT OTHER THAN FAST RESCUEBOA…"
type input "RSCRB-2024-00156"
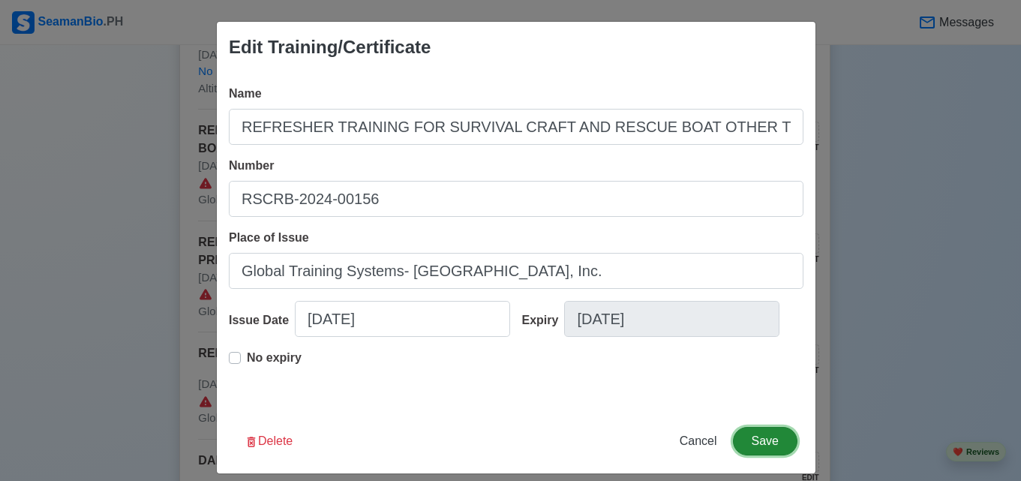
click at [765, 447] on button "Save" at bounding box center [765, 441] width 65 height 29
type input "REFRESHER TRAINING FOR SURVIVAL CRAFT AND RESCUE BOAT OTHER THAN FAST RESCUEBOA…"
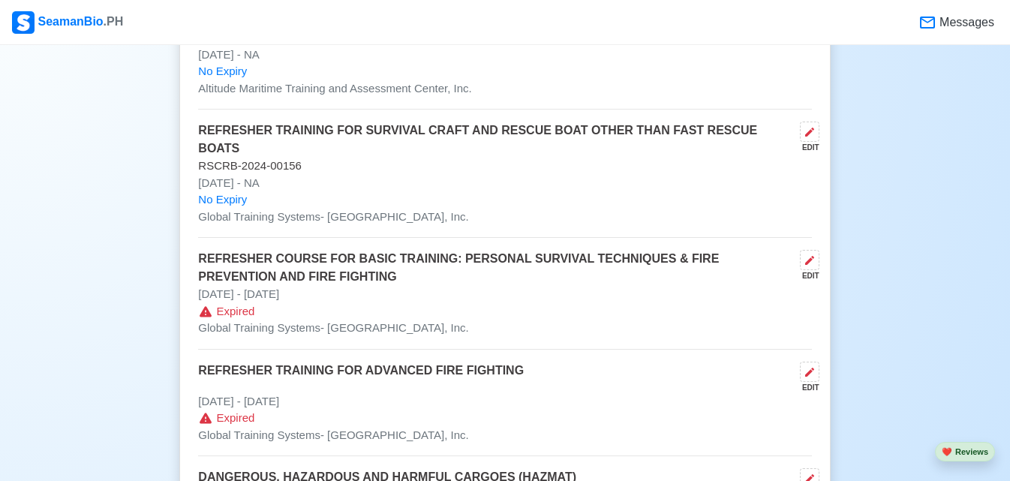
drag, startPoint x: 704, startPoint y: 221, endPoint x: 550, endPoint y: 305, distance: 175.3
click at [550, 305] on p "Expired" at bounding box center [504, 311] width 613 height 17
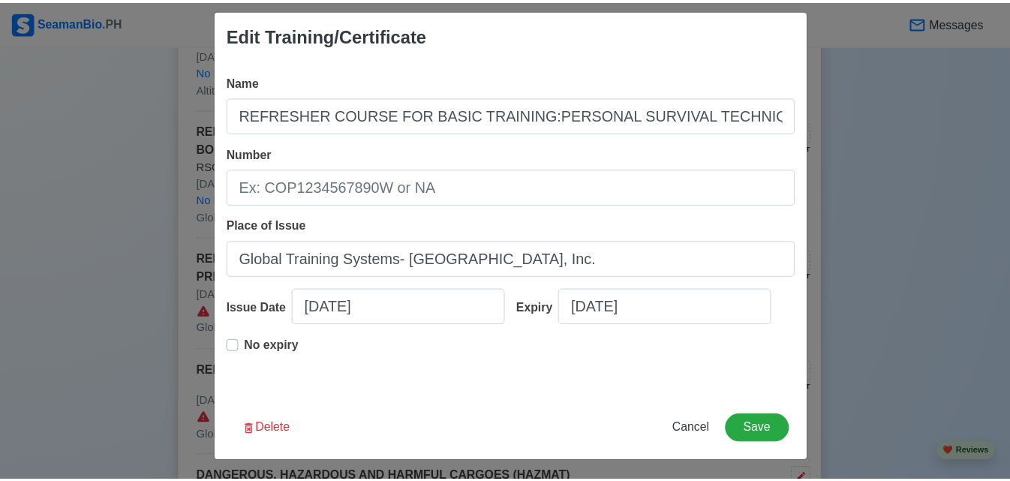
scroll to position [14, 0]
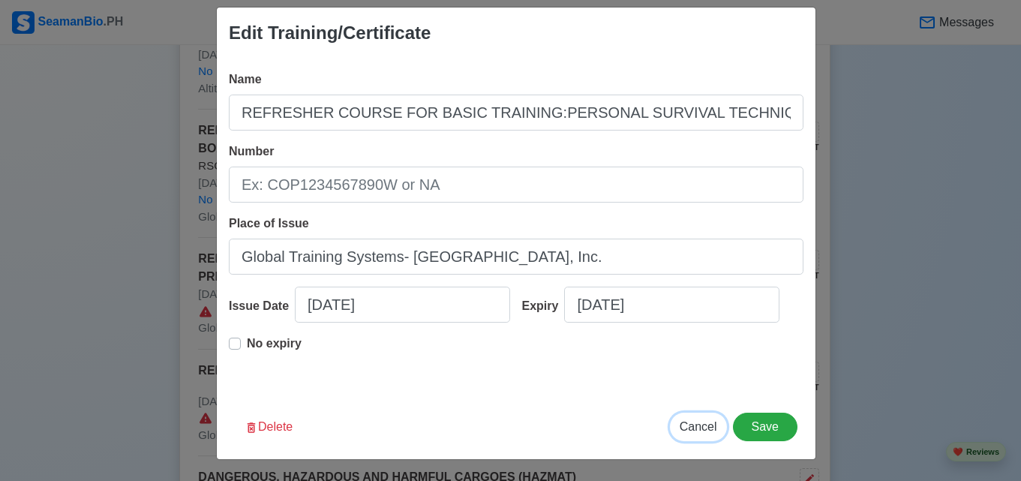
click at [673, 419] on button "Cancel" at bounding box center [698, 427] width 57 height 29
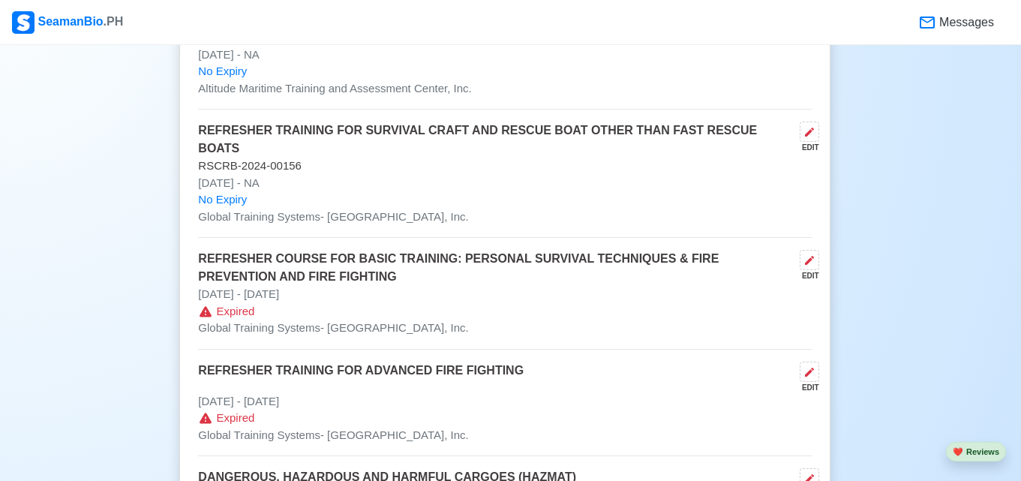
type input "[DATE]"
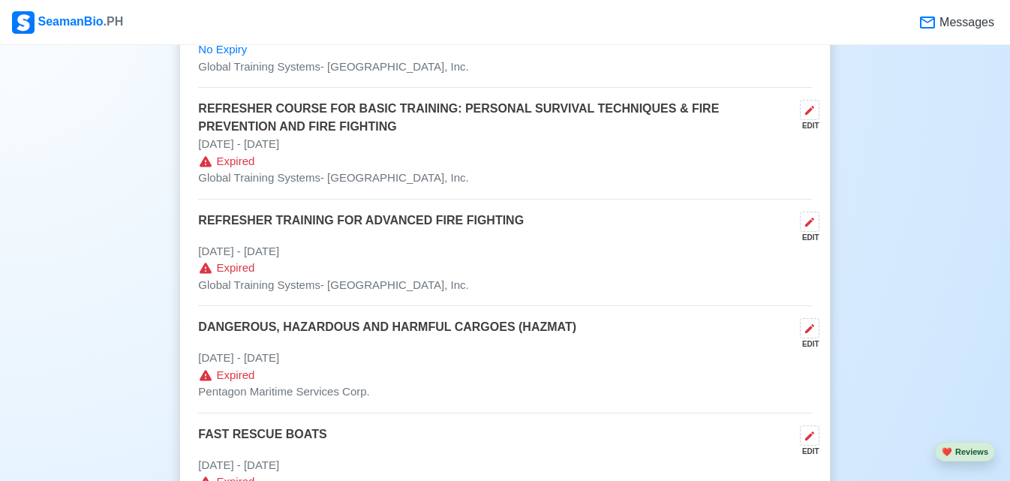
scroll to position [2087, 0]
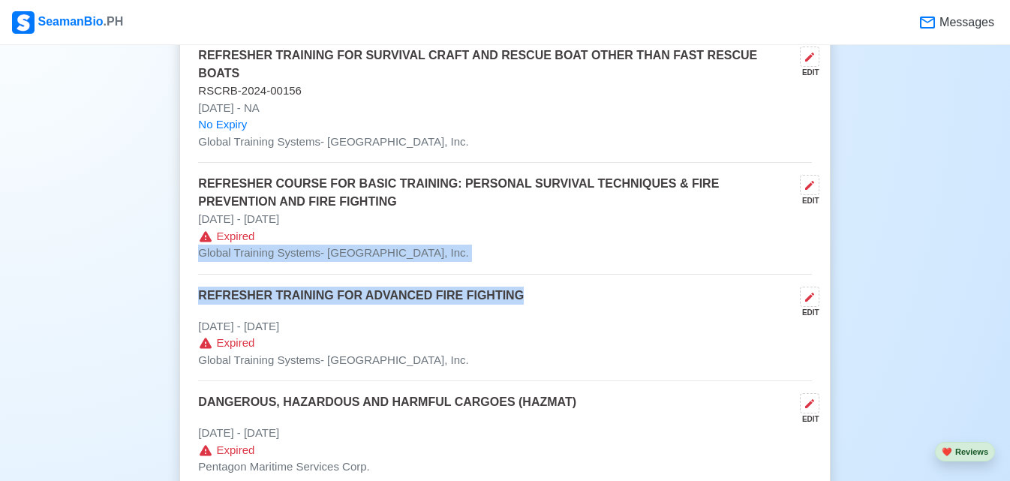
drag, startPoint x: 563, startPoint y: 302, endPoint x: 571, endPoint y: 273, distance: 29.5
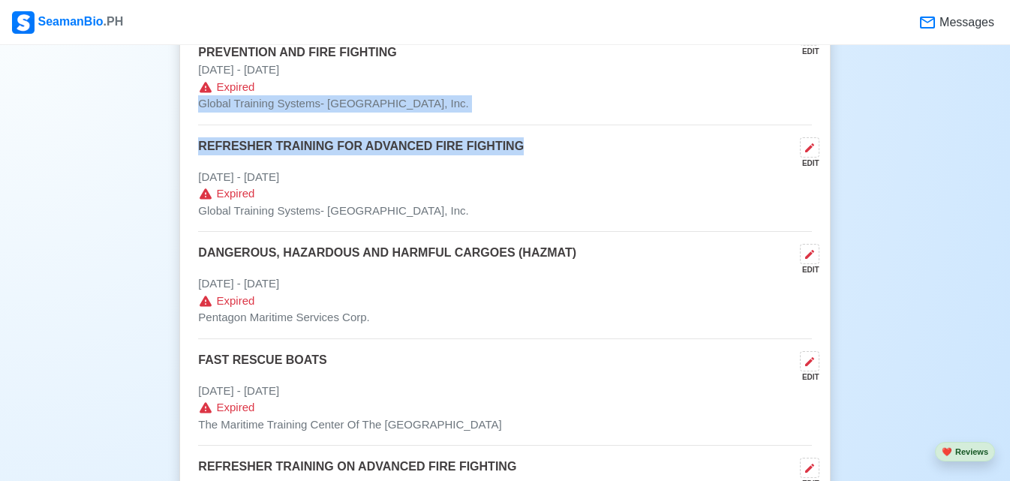
scroll to position [2237, 0]
click at [804, 149] on icon at bounding box center [810, 147] width 12 height 12
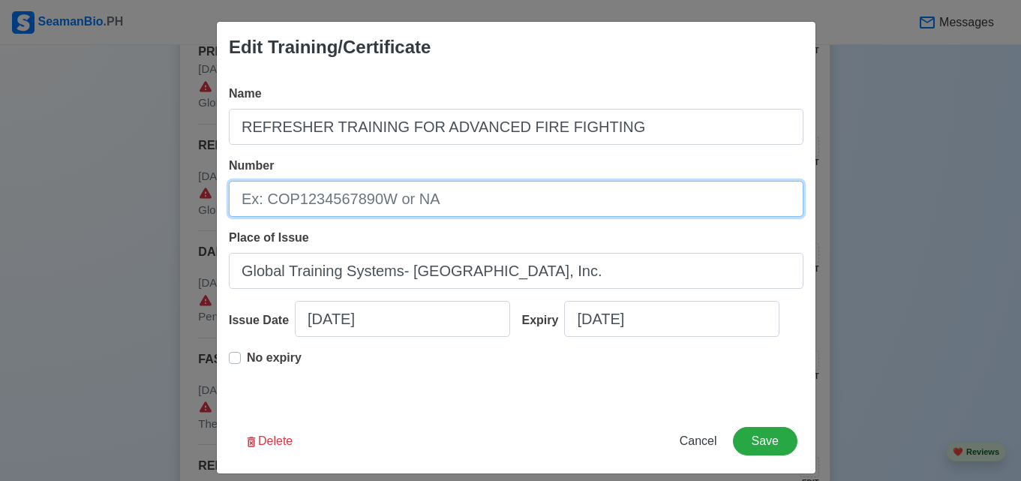
click at [435, 203] on input "Number" at bounding box center [516, 199] width 575 height 36
type input "RATFF-2024-"
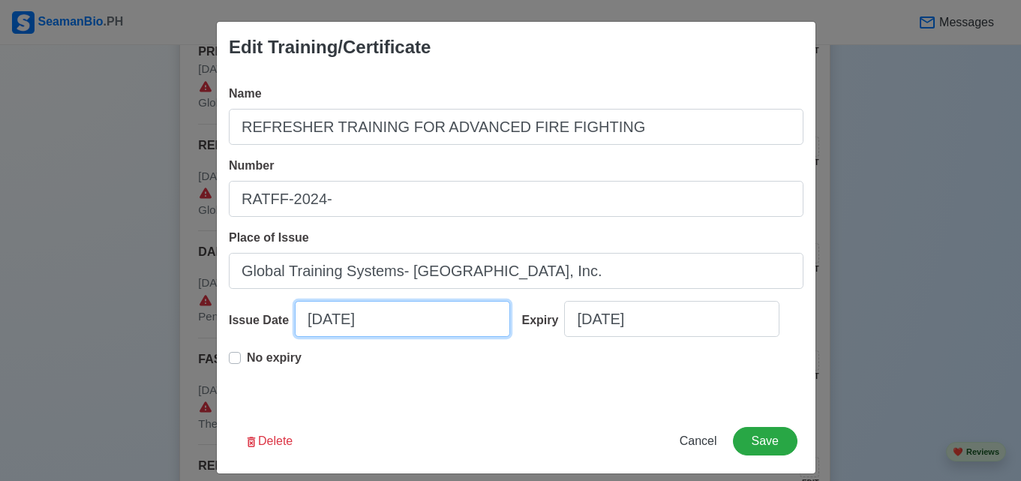
click at [336, 328] on input "[DATE]" at bounding box center [402, 319] width 215 height 36
select select "****"
select select "*****"
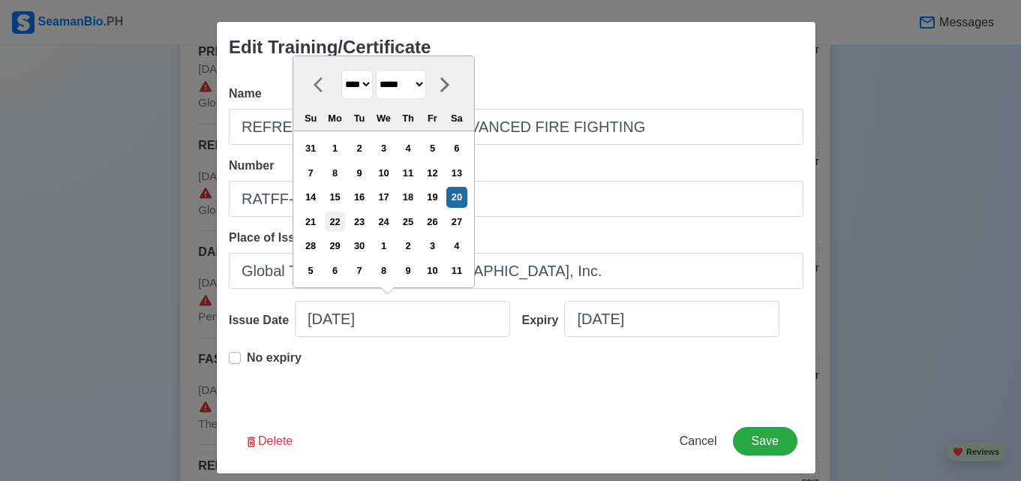
click at [337, 217] on div "22" at bounding box center [335, 222] width 20 height 20
type input "[DATE]"
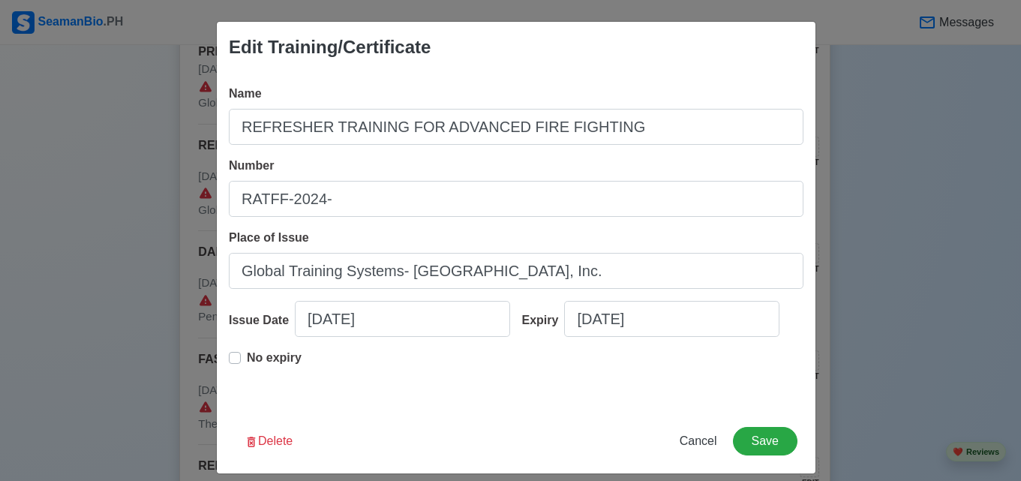
click at [261, 356] on p "No expiry" at bounding box center [274, 358] width 55 height 18
type input "[DATE]"
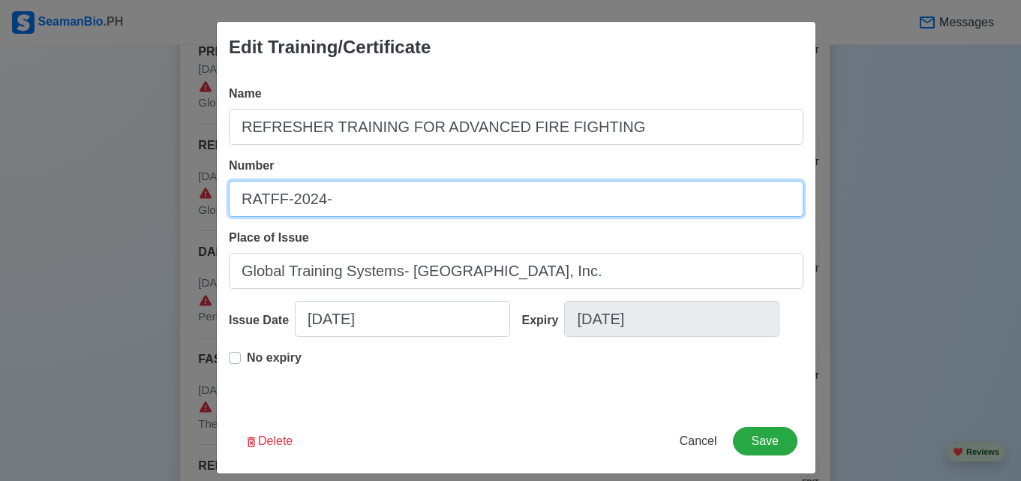
click at [395, 194] on input "RATFF-2024-" at bounding box center [516, 199] width 575 height 36
type input "RATFF-2024-00061"
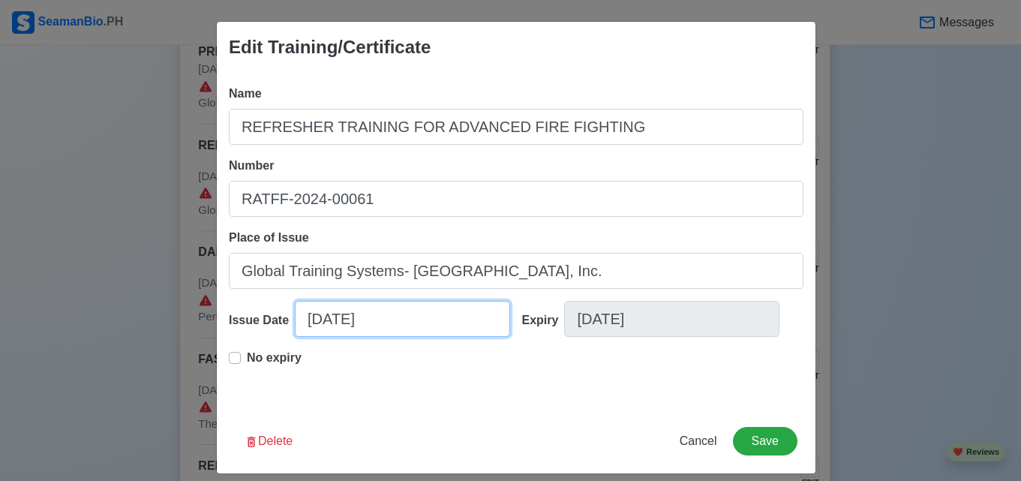
select select "****"
select select "*****"
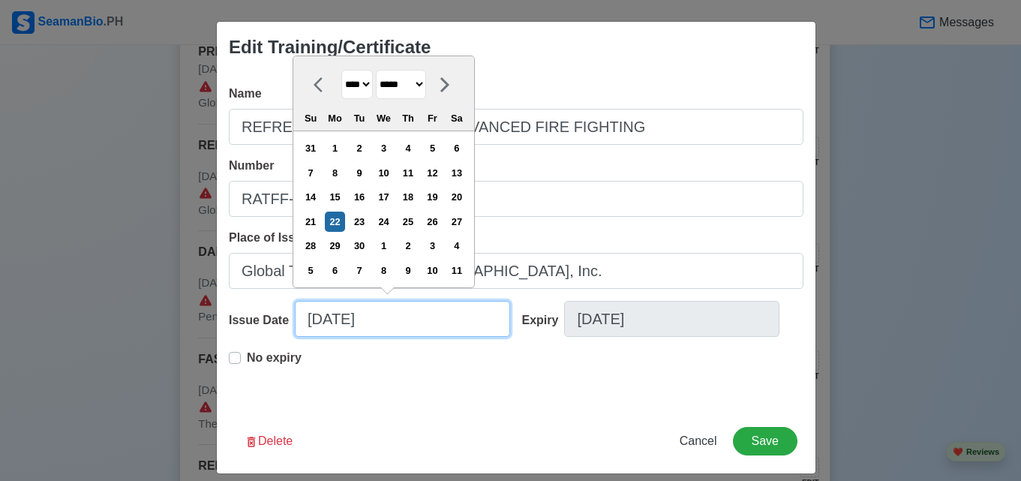
drag, startPoint x: 332, startPoint y: 314, endPoint x: 338, endPoint y: 320, distance: 8.0
click at [335, 317] on input "[DATE]" at bounding box center [402, 319] width 215 height 36
click at [467, 196] on div "20" at bounding box center [456, 197] width 20 height 20
type input "[DATE]"
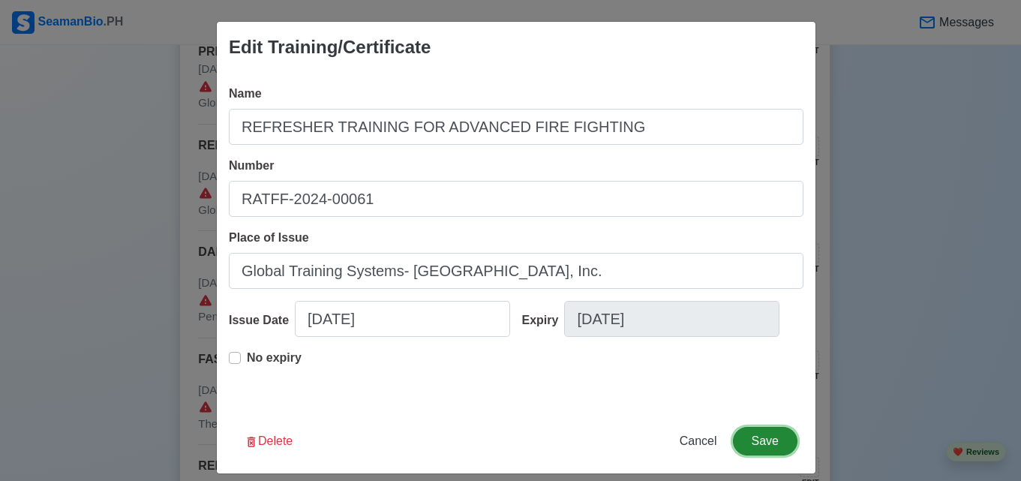
click at [783, 431] on button "Save" at bounding box center [765, 441] width 65 height 29
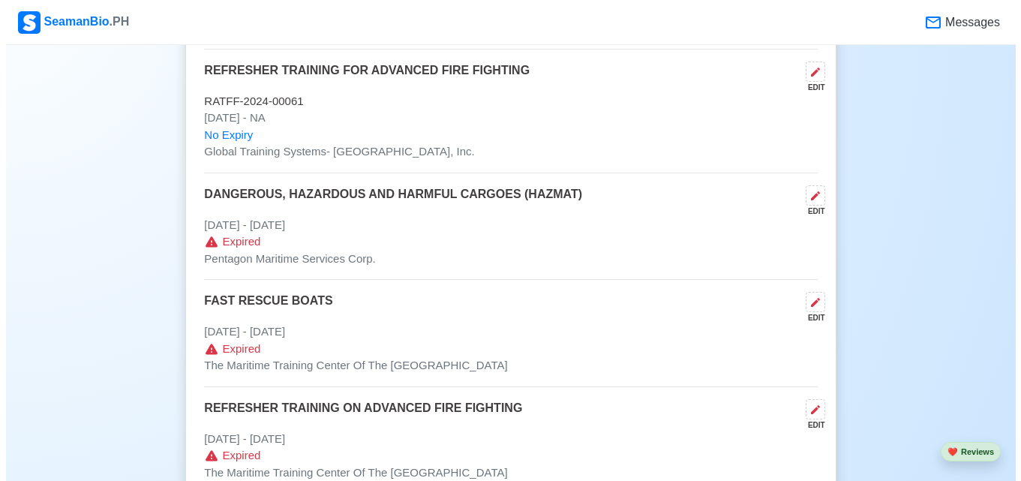
scroll to position [2162, 0]
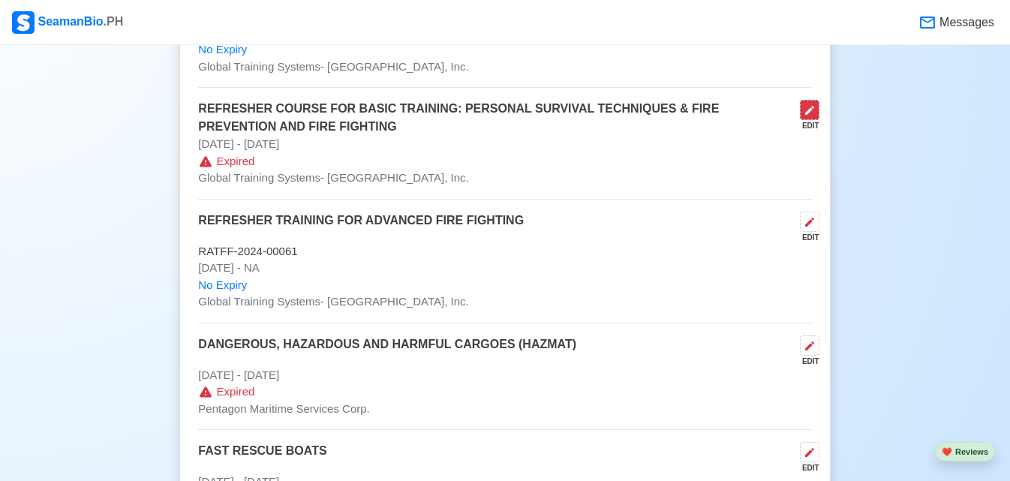
click at [813, 116] on icon at bounding box center [810, 110] width 12 height 12
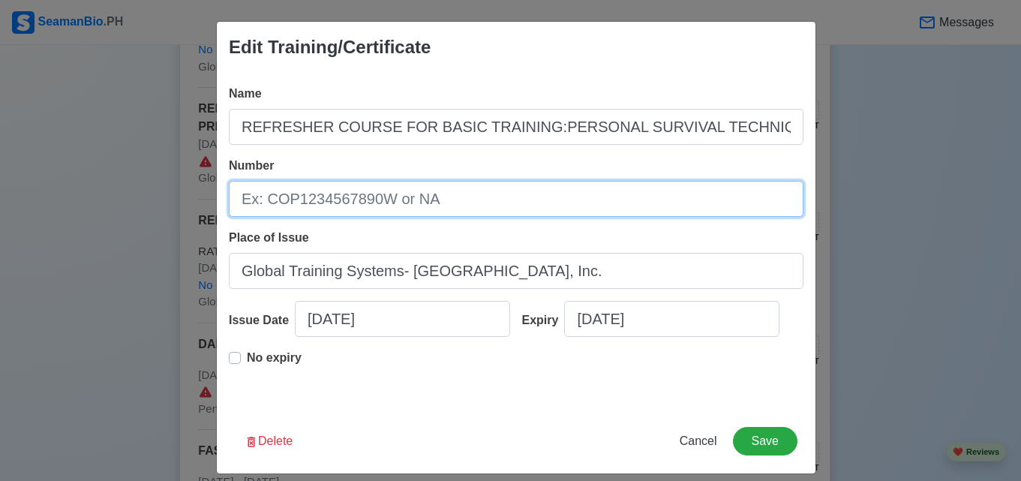
click at [507, 210] on input "Number" at bounding box center [516, 199] width 575 height 36
type input "REFRESHER COURSE FOR BASIC TRAINING:PERSONAL SURVIVAL TECHNIQUES & FIRE PREVENT…"
type input "R"
type input "REFRESHER COURSE FOR BASIC TRAINING:PERSONAL SURVIVAL TECHNIQUES & FIRE PREVENT…"
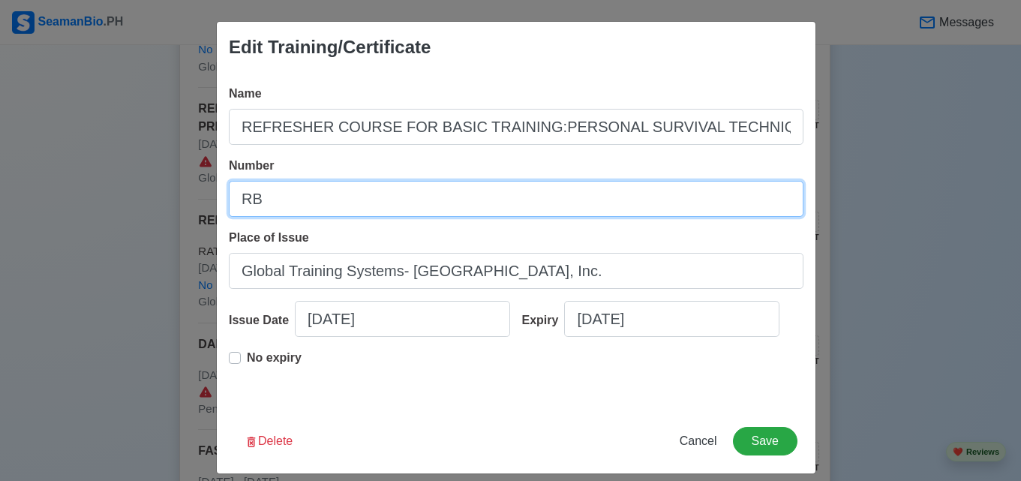
type input "[PERSON_NAME]"
type input "REFRESHER COURSE FOR BASIC TRAINING:PERSONAL SURVIVAL TECHNIQUES & FIRE PREVENT…"
type input "[PERSON_NAME]-"
type input "REFRESHER COURSE FOR BASIC TRAINING:PERSONAL SURVIVAL TECHNIQUES & FIRE PREVENT…"
type input "[PERSON_NAME]-"
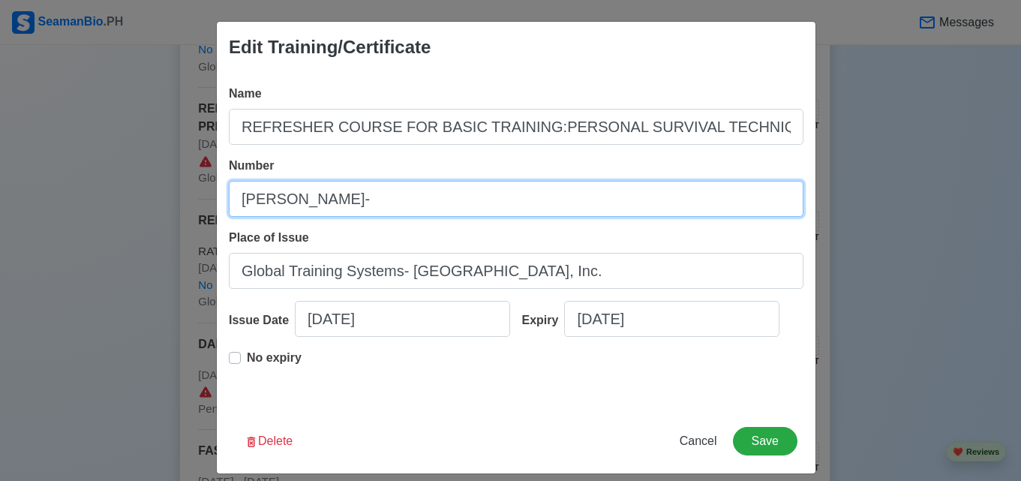
type input "REFRESHER COURSE FOR BASIC TRAINING:PERSONAL SURVIVAL TECHNIQUES & FIRE PREVENT…"
type input "[PERSON_NAME]- 2"
type input "REFRESHER COURSE FOR BASIC TRAINING:PERSONAL SURVIVAL TECHNIQUES & FIRE PREVENT…"
type input "[PERSON_NAME]- 2-"
type input "REFRESHER COURSE FOR BASIC TRAINING:PERSONAL SURVIVAL TECHNIQUES & FIRE PREVENT…"
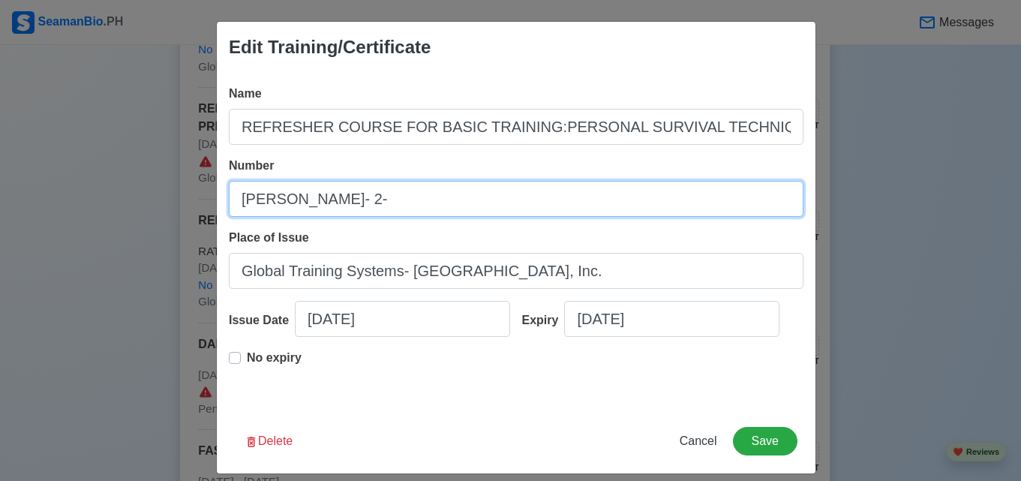
type input "[PERSON_NAME]- 2-4"
type input "REFRESHER COURSE FOR BASIC TRAINING:PERSONAL SURVIVAL TECHNIQUES & FIRE PREVENT…"
type input "[PERSON_NAME]- 2-4-"
type input "REFRESHER COURSE FOR BASIC TRAINING:PERSONAL SURVIVAL TECHNIQUES & FIRE PREVENT…"
type input "[PERSON_NAME]- 2-4--"
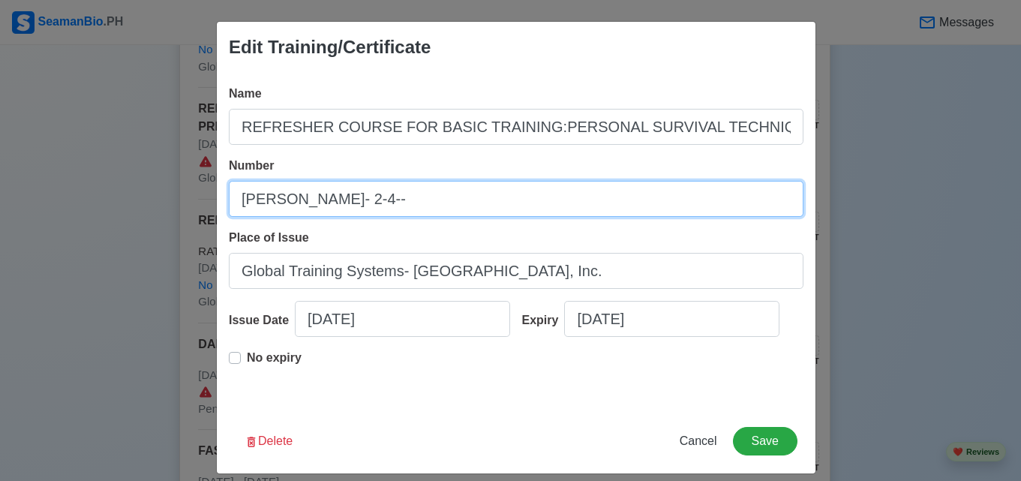
type input "REFRESHER COURSE FOR BASIC TRAINING:PERSONAL SURVIVAL TECHNIQUES & FIRE PREVENT…"
type input "[PERSON_NAME]- 2-4-"
type input "REFRESHER COURSE FOR BASIC TRAINING:PERSONAL SURVIVAL TECHNIQUES & FIRE PREVENT…"
type input "[PERSON_NAME]- 2-4"
type input "REFRESHER COURSE FOR BASIC TRAINING:PERSONAL SURVIVAL TECHNIQUES & FIRE PREVENT…"
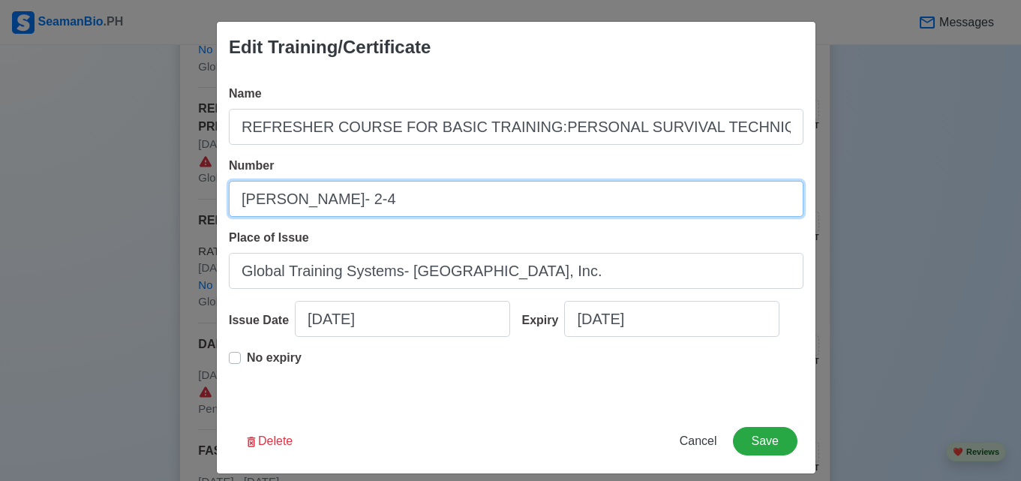
type input "[PERSON_NAME]- 2-"
type input "REFRESHER COURSE FOR BASIC TRAINING:PERSONAL SURVIVAL TECHNIQUES & FIRE PREVENT…"
type input "[PERSON_NAME]- 2"
type input "REFRESHER COURSE FOR BASIC TRAINING:PERSONAL SURVIVAL TECHNIQUES & FIRE PREVENT…"
type input "[PERSON_NAME]- 20"
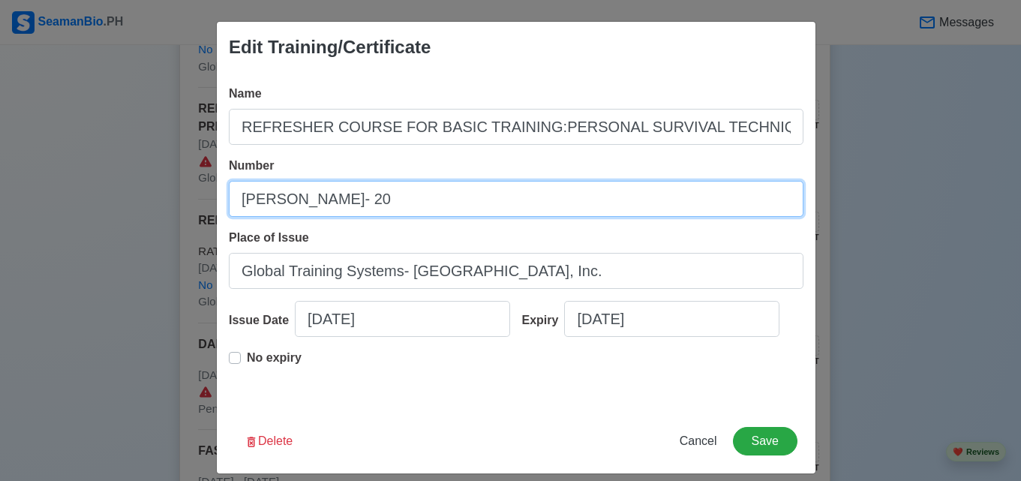
type input "REFRESHER COURSE FOR BASIC TRAINING:PERSONAL SURVIVAL TECHNIQUES & FIRE PREVENT…"
type input "[PERSON_NAME]- 202"
type input "REFRESHER COURSE FOR BASIC TRAINING:PERSONAL SURVIVAL TECHNIQUES & FIRE PREVENT…"
type input "[PERSON_NAME]- 2024"
type input "REFRESHER COURSE FOR BASIC TRAINING:PERSONAL SURVIVAL TECHNIQUES & FIRE PREVENT…"
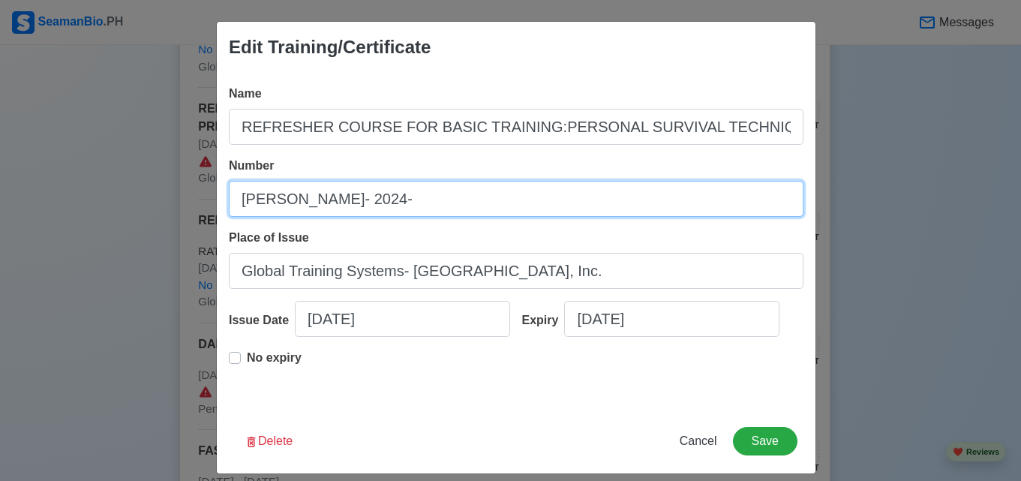
type input "[PERSON_NAME]- 2024-"
type input "REFRESHER COURSE FOR BASIC TRAINING:PERSONAL SURVIVAL TECHNIQUES & FIRE PREVENT…"
type input "[PERSON_NAME]- 2024-0"
type input "REFRESHER COURSE FOR BASIC TRAINING:PERSONAL SURVIVAL TECHNIQUES & FIRE PREVENT…"
type input "[PERSON_NAME]- 2024-00"
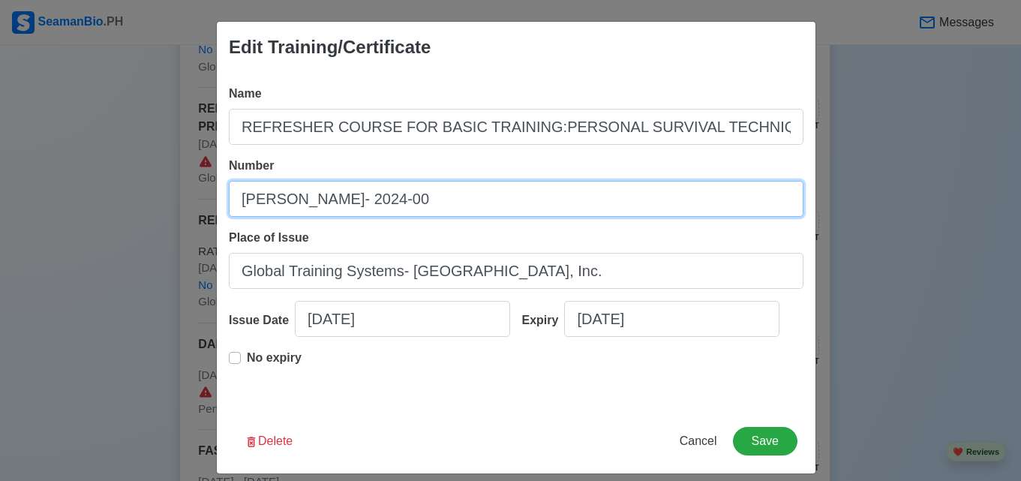
type input "REFRESHER COURSE FOR BASIC TRAINING:PERSONAL SURVIVAL TECHNIQUES & FIRE PREVENT…"
type input "[PERSON_NAME]- 2024-004"
type input "REFRESHER COURSE FOR BASIC TRAINING:PERSONAL SURVIVAL TECHNIQUES & FIRE PREVENT…"
type input "[PERSON_NAME]- 2024-0041"
type input "REFRESHER COURSE FOR BASIC TRAINING:PERSONAL SURVIVAL TECHNIQUES & FIRE PREVENT…"
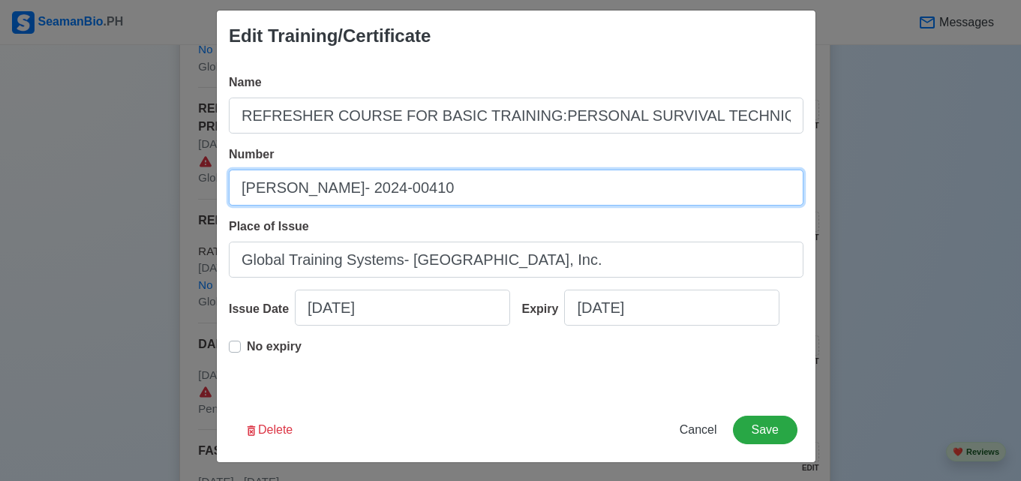
scroll to position [14, 0]
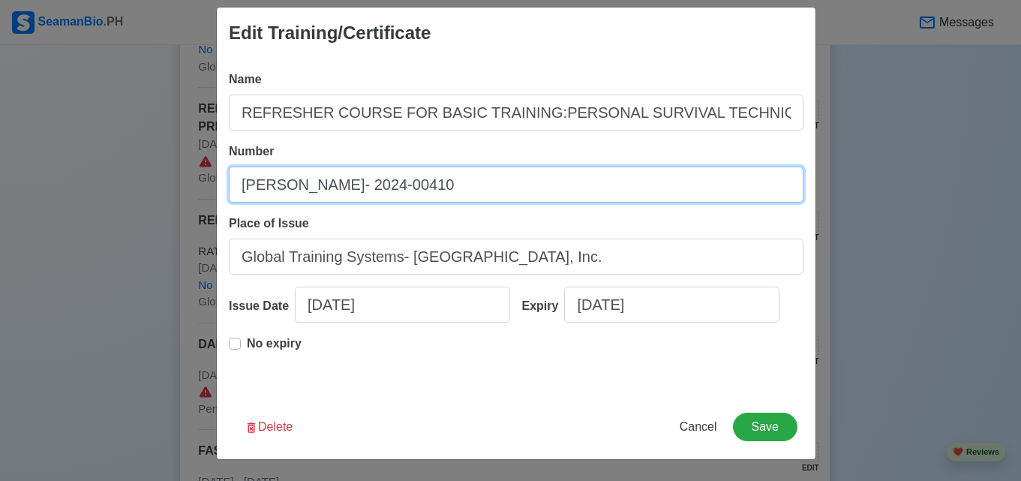
type input "[PERSON_NAME]- 2024-00410"
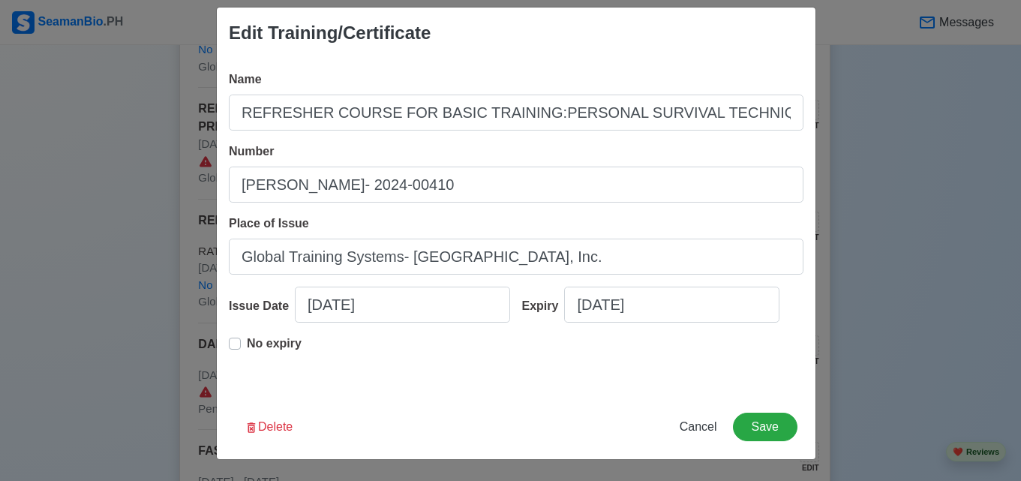
click at [257, 330] on div "Issue Date [DATE]" at bounding box center [370, 311] width 282 height 48
click at [272, 347] on p "No expiry" at bounding box center [274, 344] width 55 height 18
type input "REFRESHER COURSE FOR BASIC TRAINING:PERSONAL SURVIVAL TECHNIQUES & FIRE PREVENT…"
type input "[DATE]"
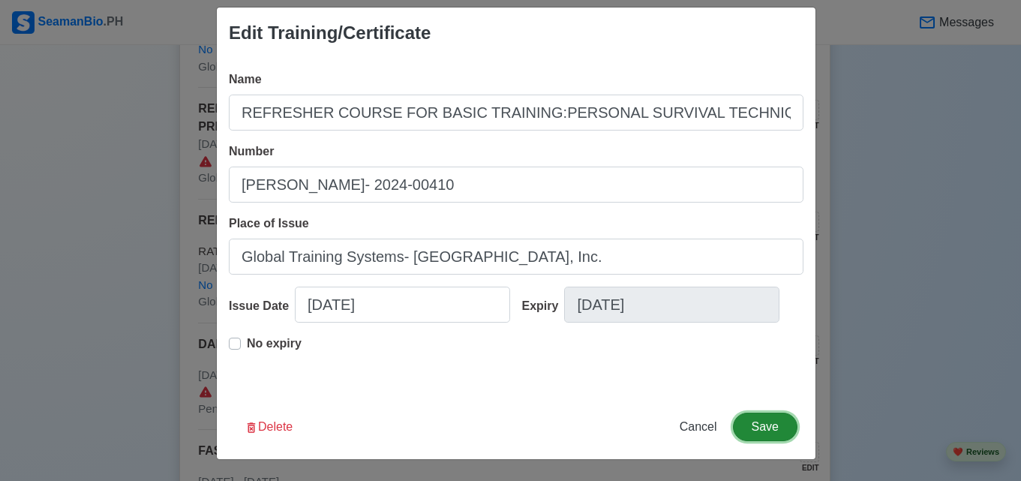
click at [752, 418] on button "Save" at bounding box center [765, 427] width 65 height 29
type input "REFRESHER COURSE FOR BASIC TRAINING:PERSONAL SURVIVAL TECHNIQUES & FIRE PREVENT…"
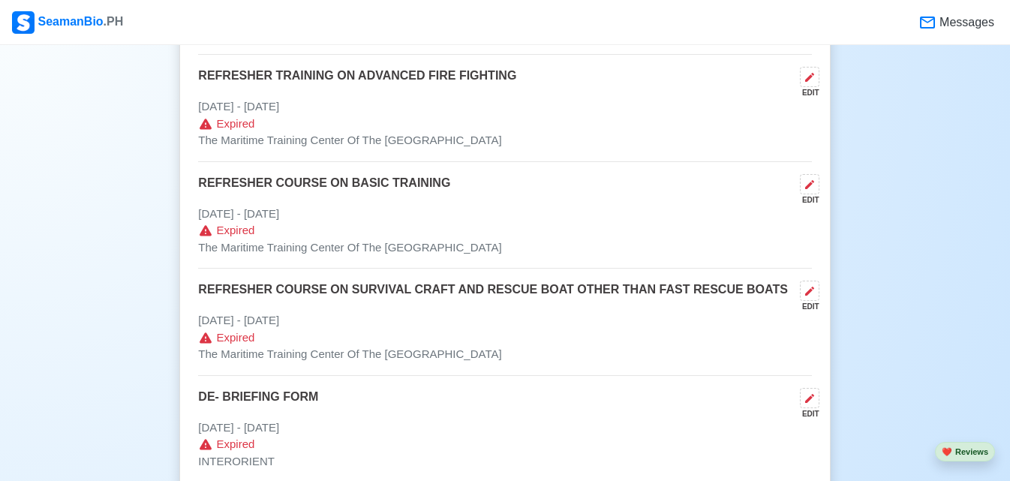
scroll to position [2687, 0]
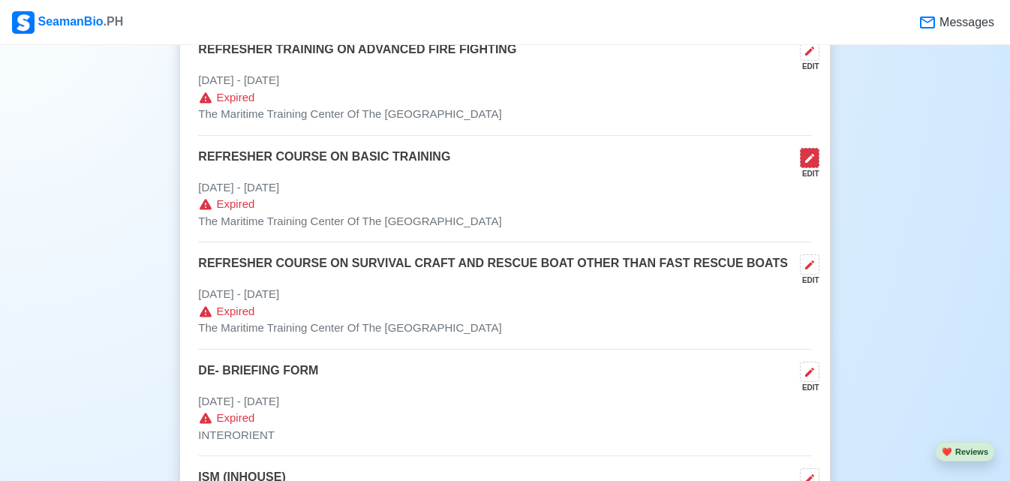
click at [804, 162] on icon at bounding box center [810, 158] width 12 height 12
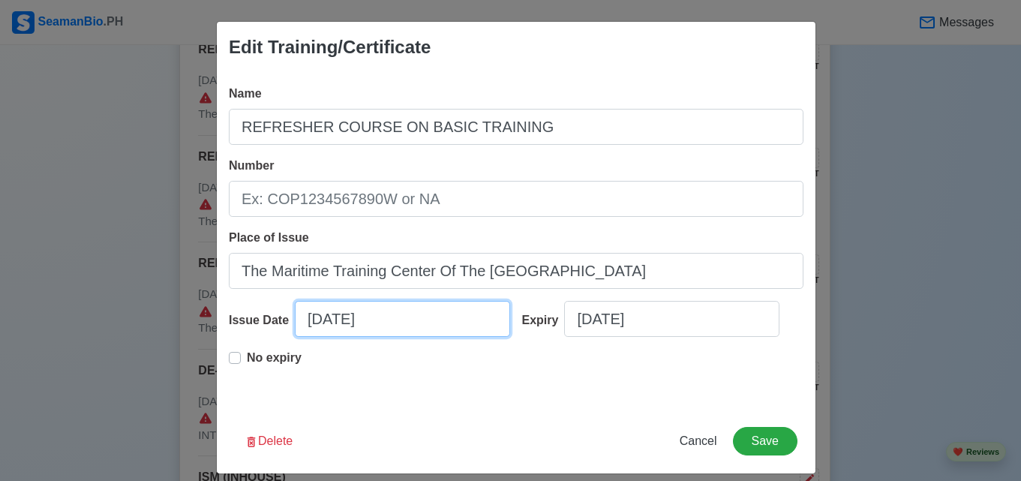
click at [337, 317] on input "[DATE]" at bounding box center [402, 319] width 215 height 36
select select "****"
select select "********"
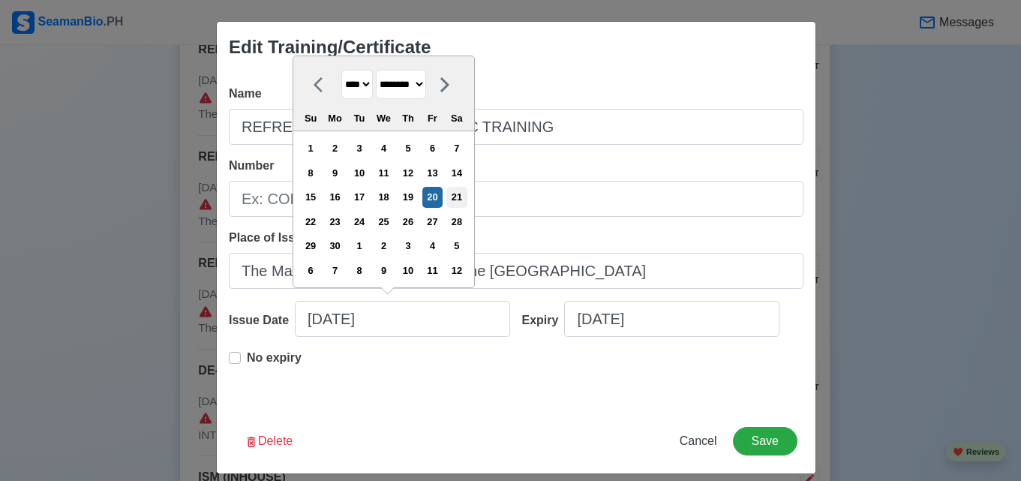
click at [465, 198] on div "21" at bounding box center [456, 197] width 20 height 20
type input "[DATE]"
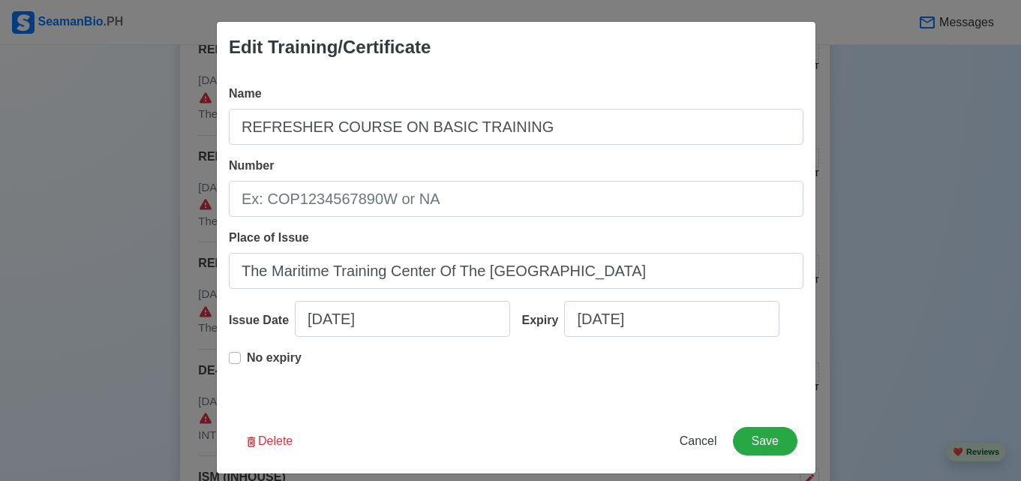
click at [269, 362] on p "No expiry" at bounding box center [274, 358] width 55 height 18
type input "[DATE]"
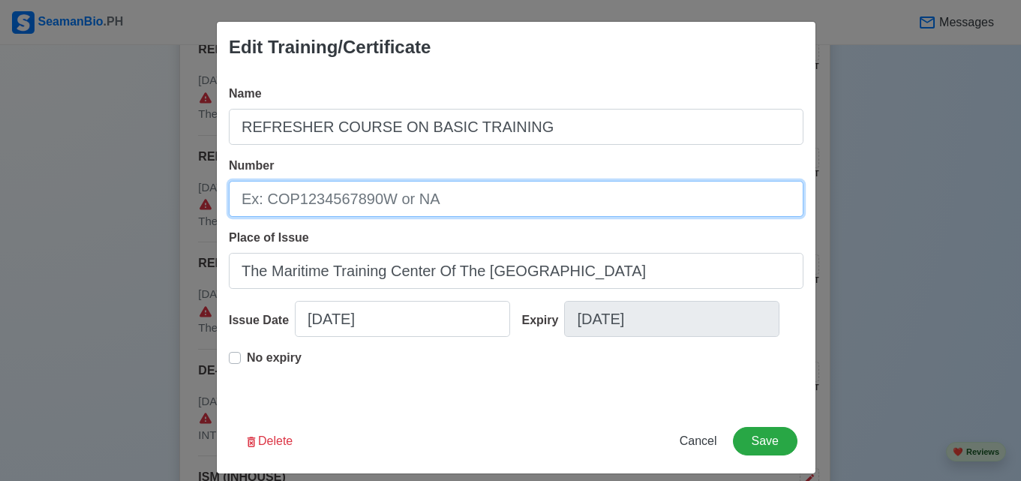
click at [374, 212] on input "Number" at bounding box center [516, 199] width 575 height 36
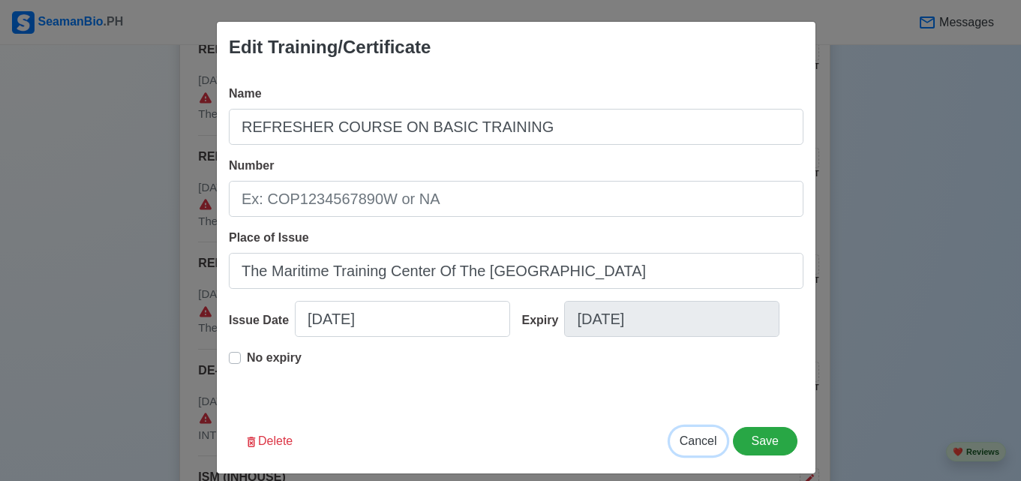
click at [695, 442] on span "Cancel" at bounding box center [699, 440] width 38 height 13
type input "[DATE]"
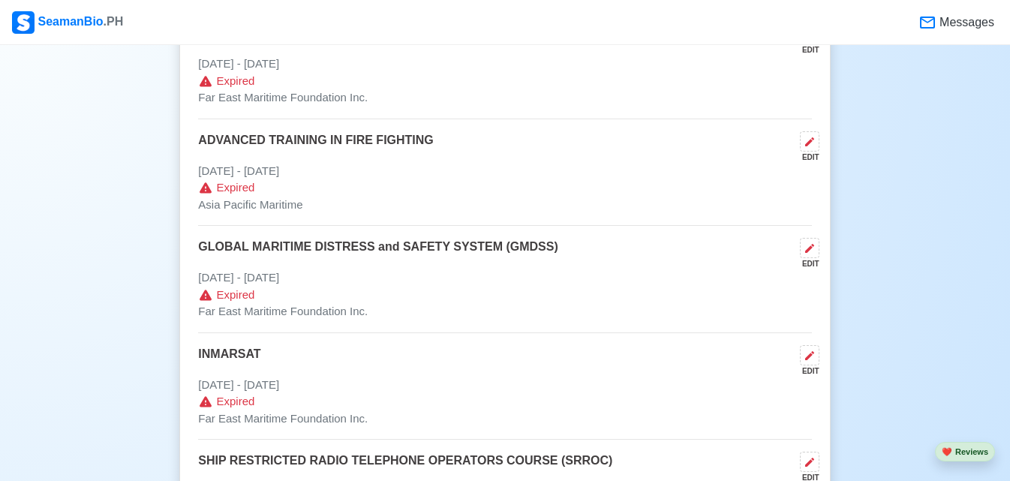
scroll to position [6739, 0]
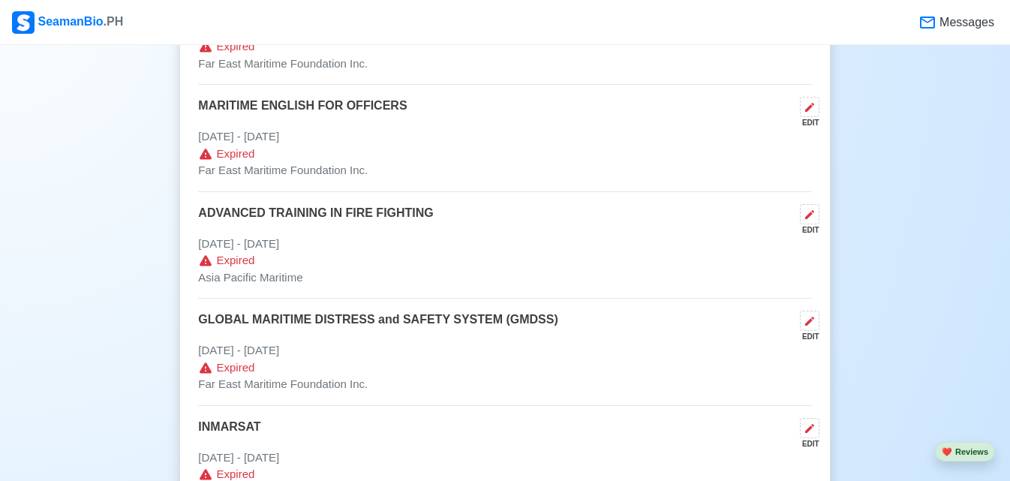
click at [816, 217] on button at bounding box center [810, 214] width 20 height 20
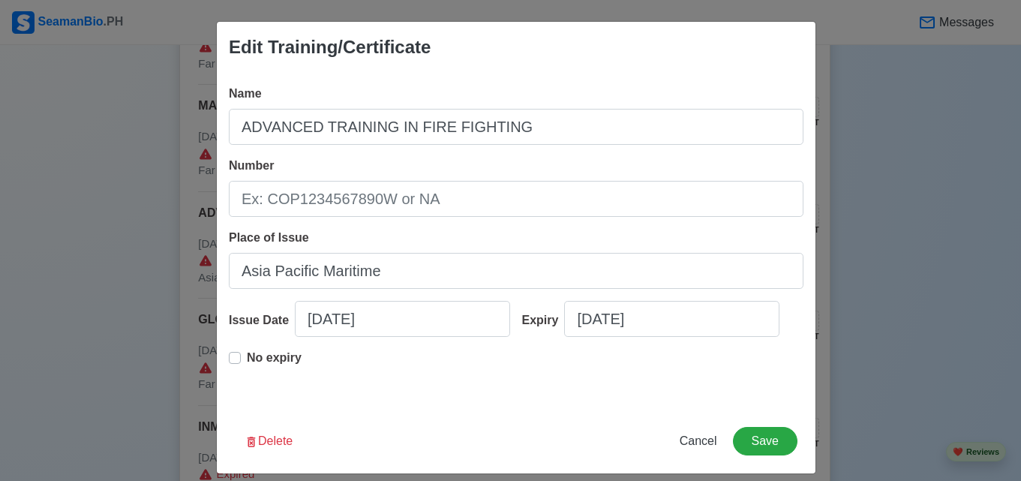
click at [260, 351] on p "No expiry" at bounding box center [274, 358] width 55 height 18
type input "[DATE]"
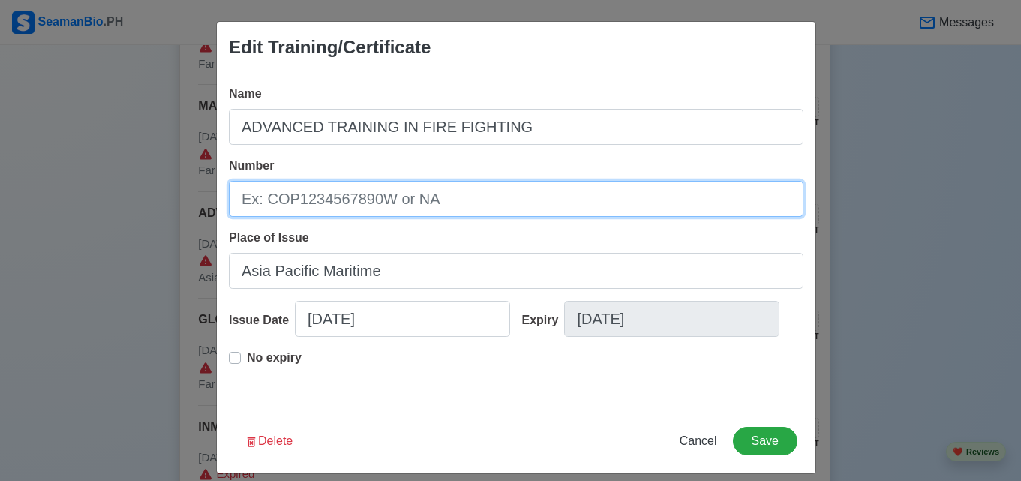
click at [403, 207] on input "Number" at bounding box center [516, 199] width 575 height 36
type input "00191"
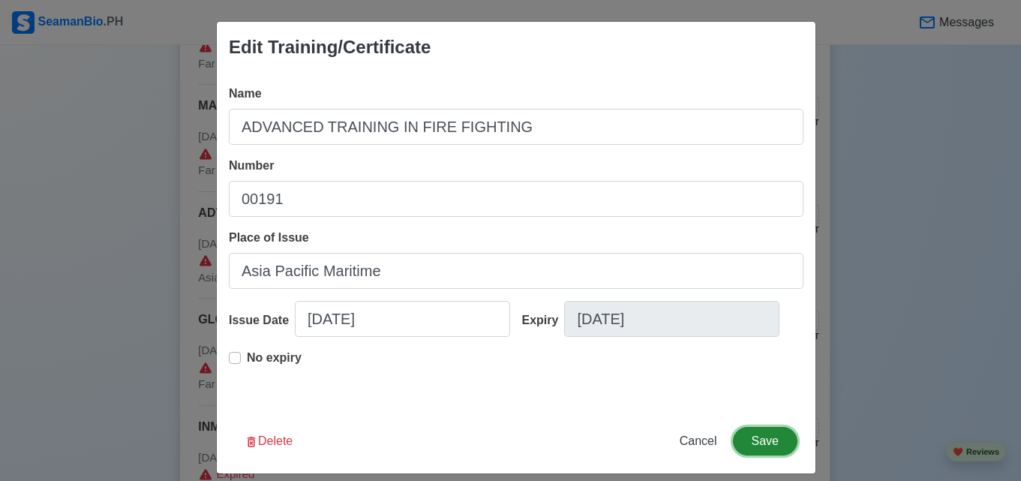
click at [777, 446] on button "Save" at bounding box center [765, 441] width 65 height 29
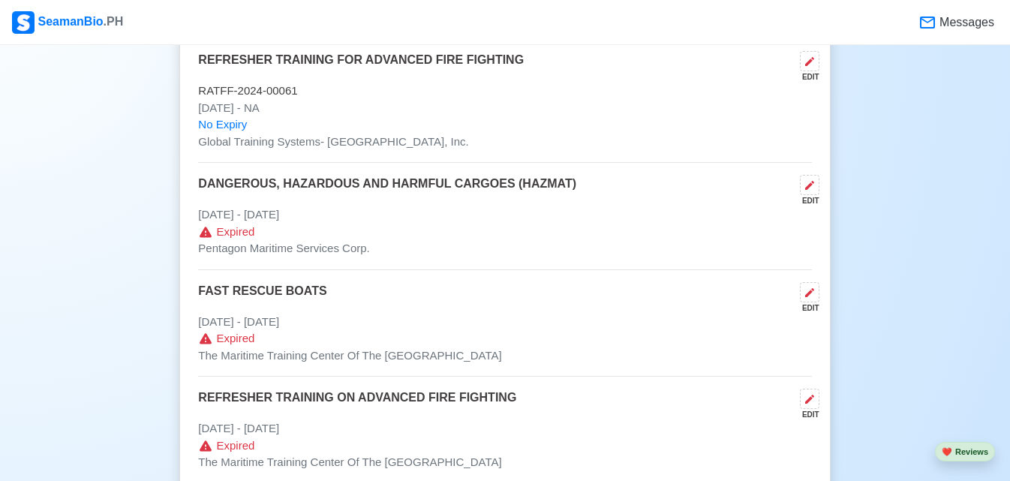
scroll to position [2387, 0]
